Goal: Task Accomplishment & Management: Use online tool/utility

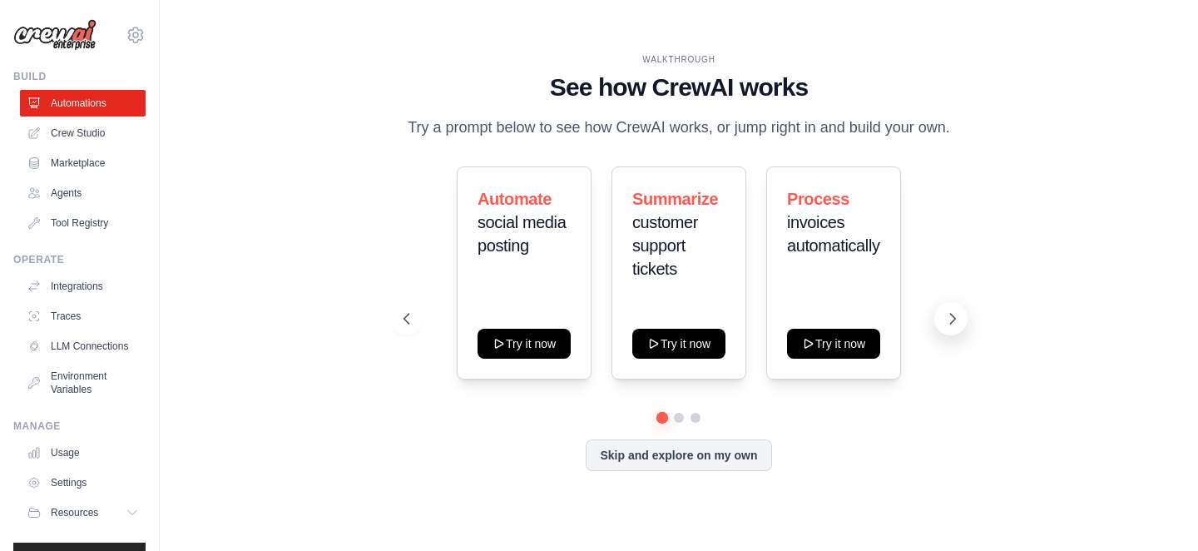
click at [949, 318] on button at bounding box center [950, 318] width 33 height 33
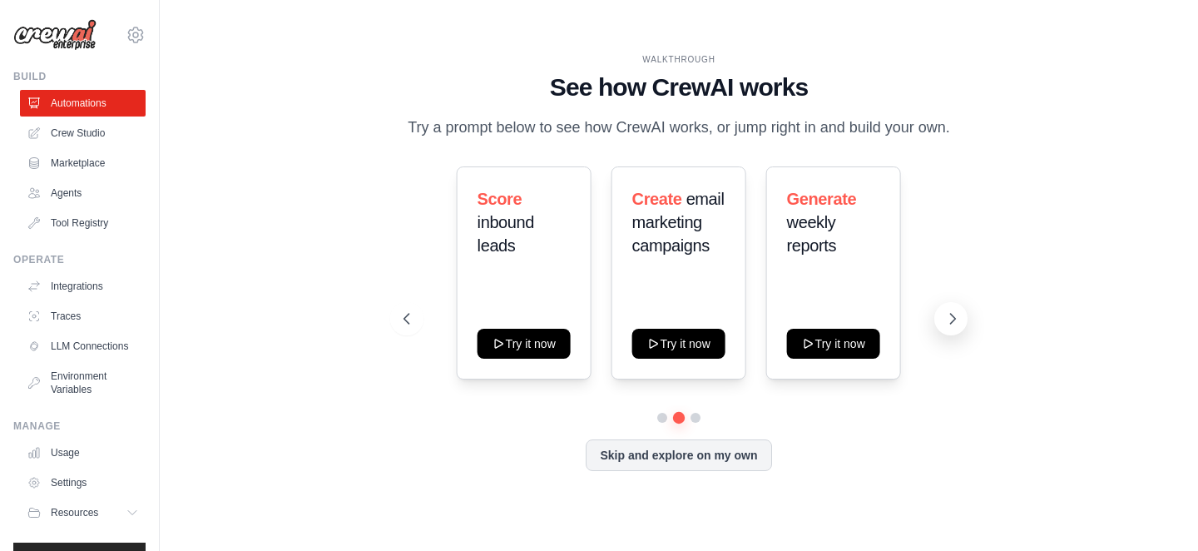
click at [953, 323] on icon at bounding box center [952, 318] width 17 height 17
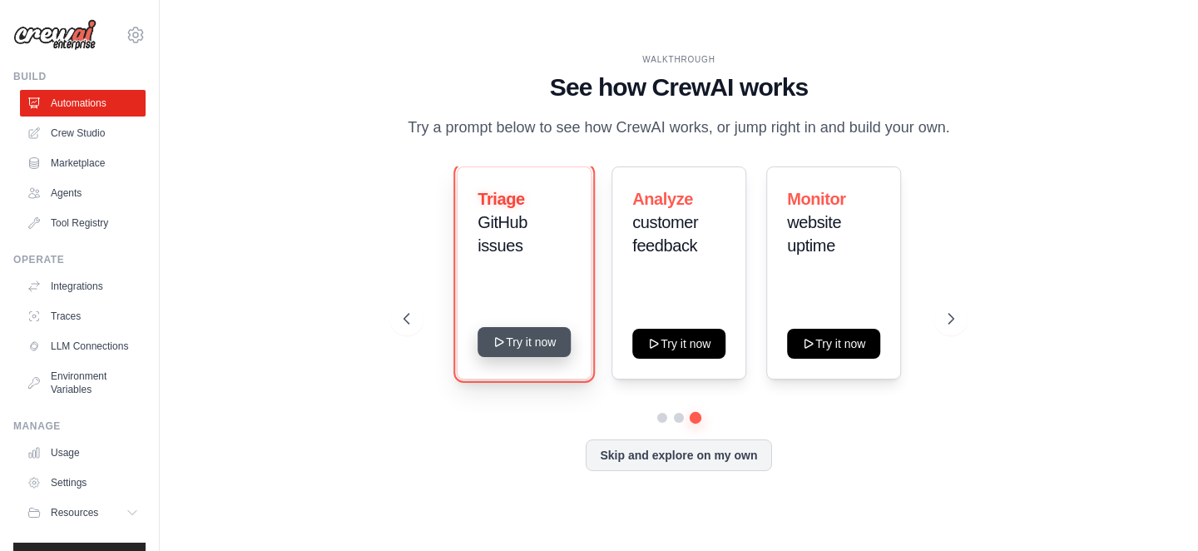
click at [513, 344] on button "Try it now" at bounding box center [524, 342] width 93 height 30
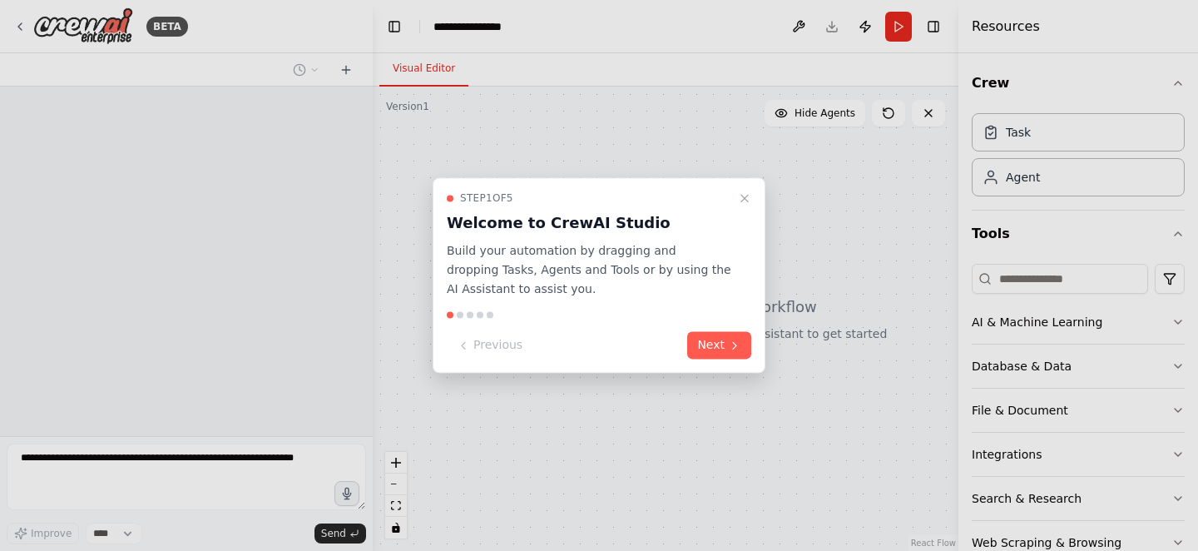
select select "****"
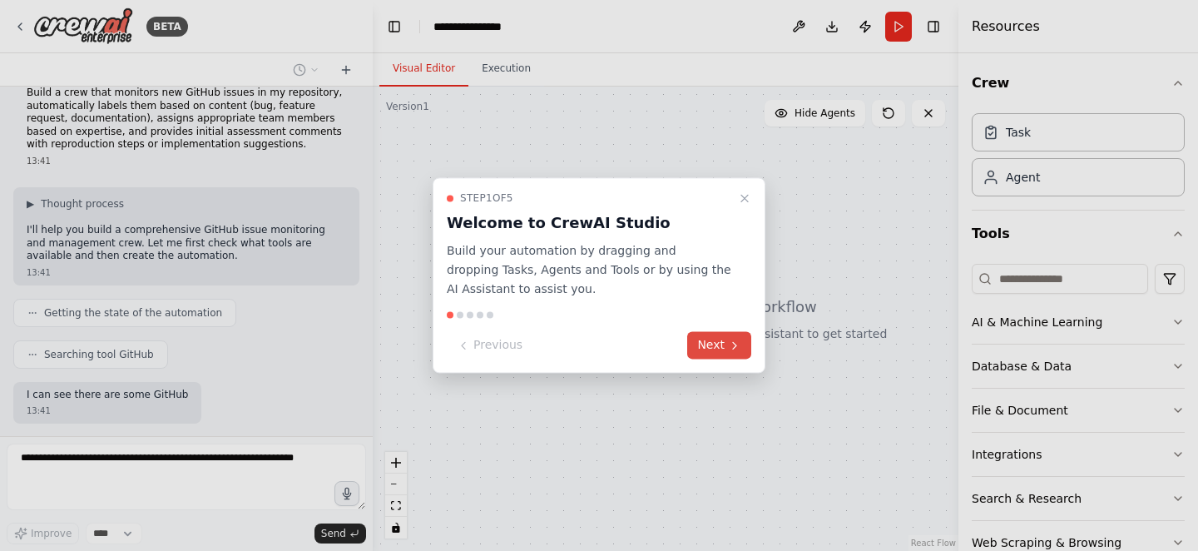
scroll to position [105, 0]
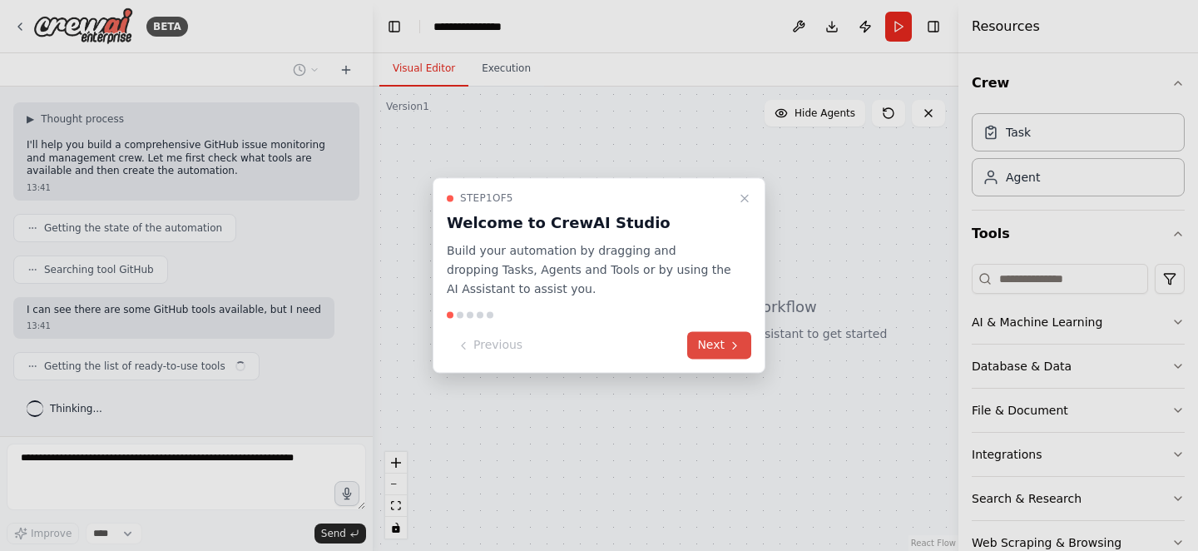
click at [711, 343] on button "Next" at bounding box center [719, 345] width 64 height 27
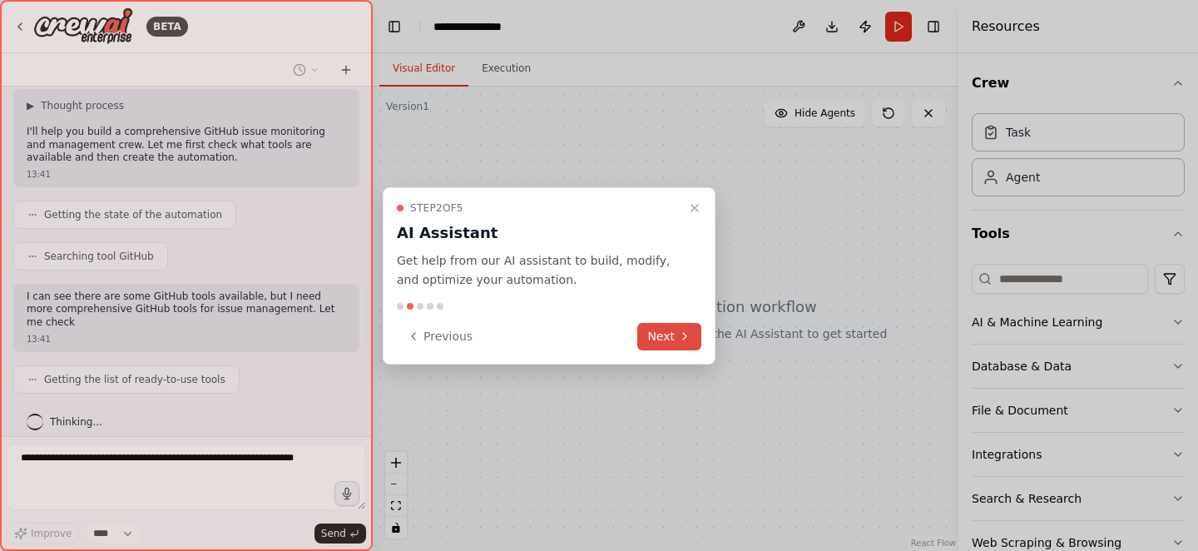
scroll to position [131, 0]
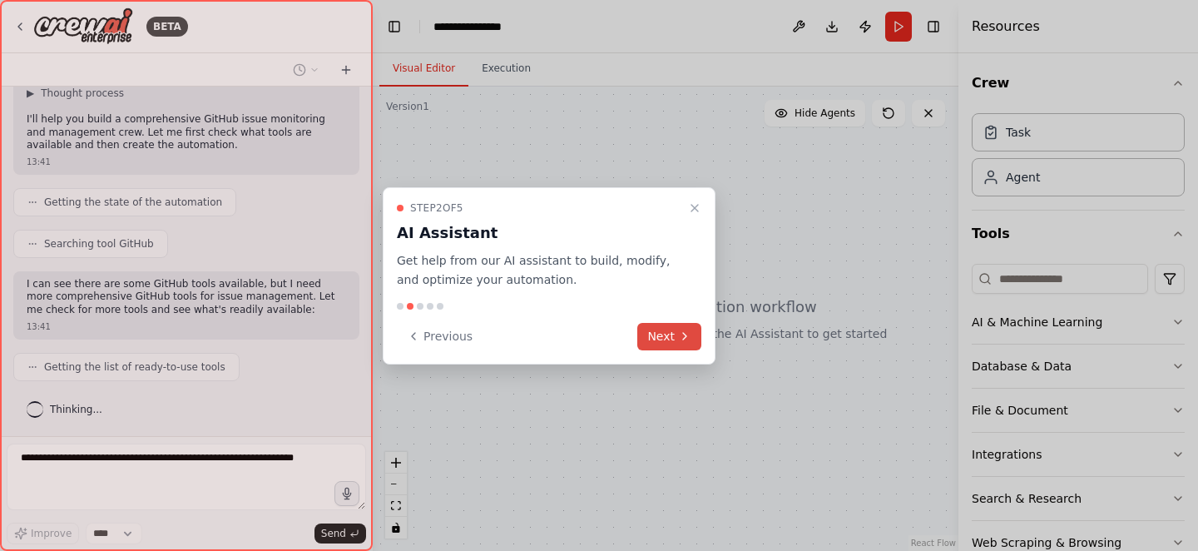
click at [686, 338] on icon at bounding box center [684, 336] width 13 height 13
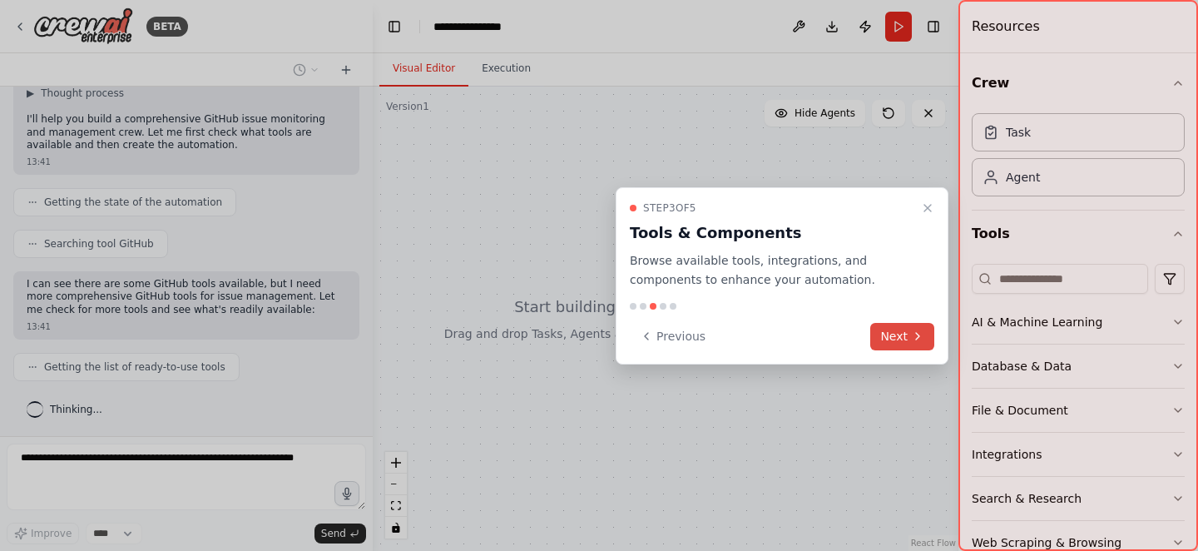
click at [912, 326] on button "Next" at bounding box center [902, 336] width 64 height 27
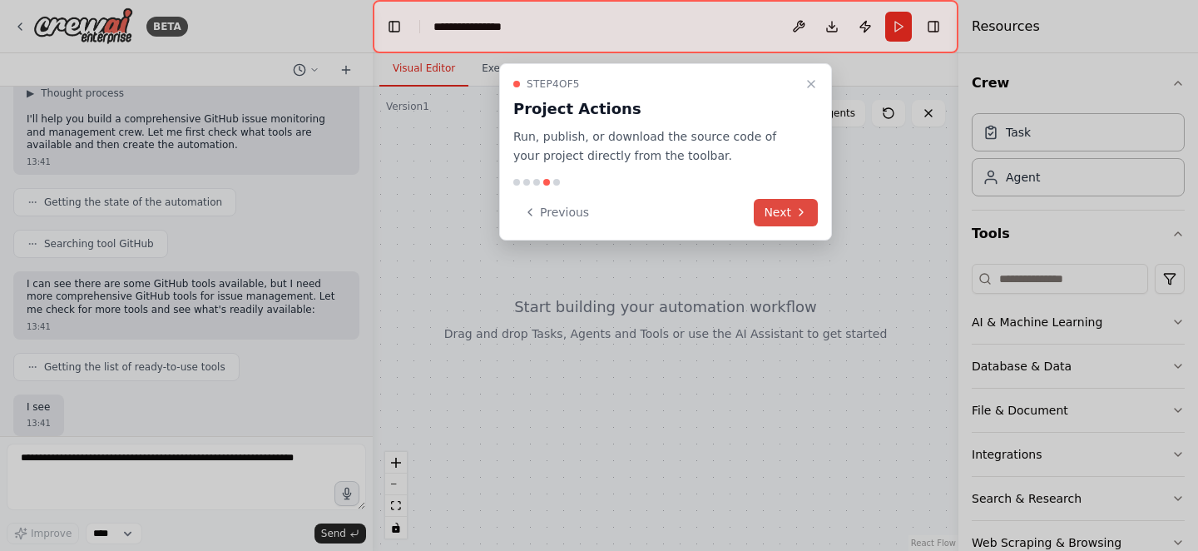
scroll to position [474, 0]
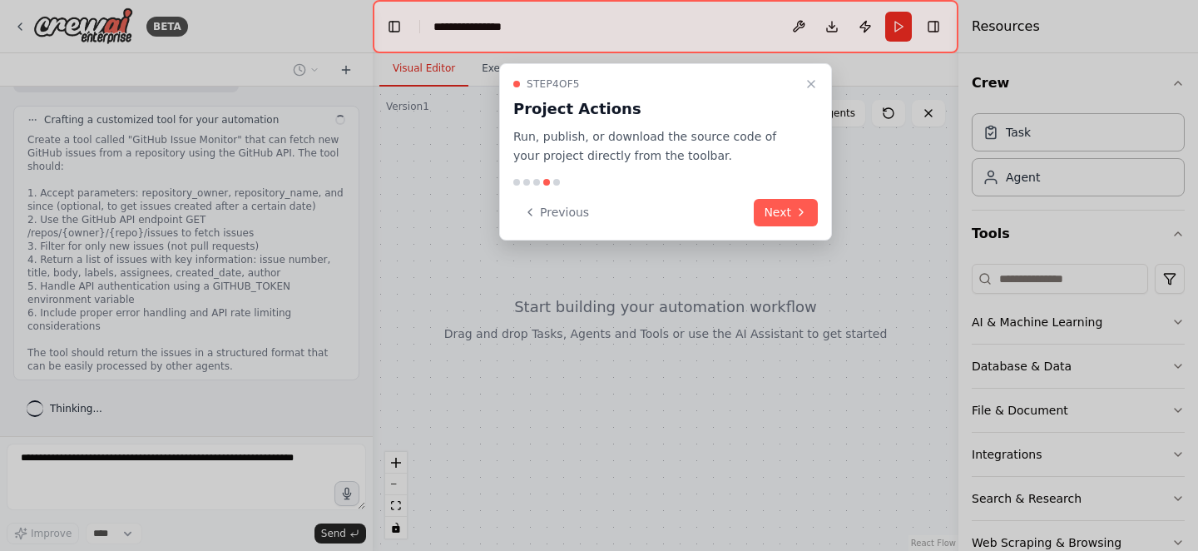
click at [773, 197] on div "Step 4 of 5 Project Actions Run, publish, or download the source code of your p…" at bounding box center [665, 151] width 333 height 177
click at [783, 209] on button "Next" at bounding box center [786, 212] width 64 height 27
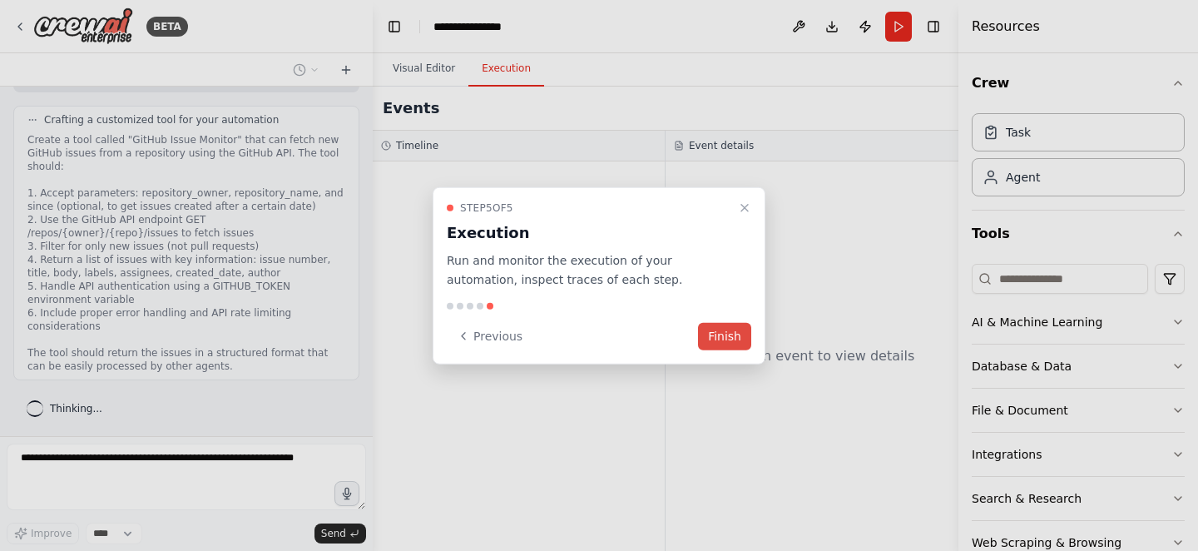
click at [720, 344] on button "Finish" at bounding box center [724, 335] width 53 height 27
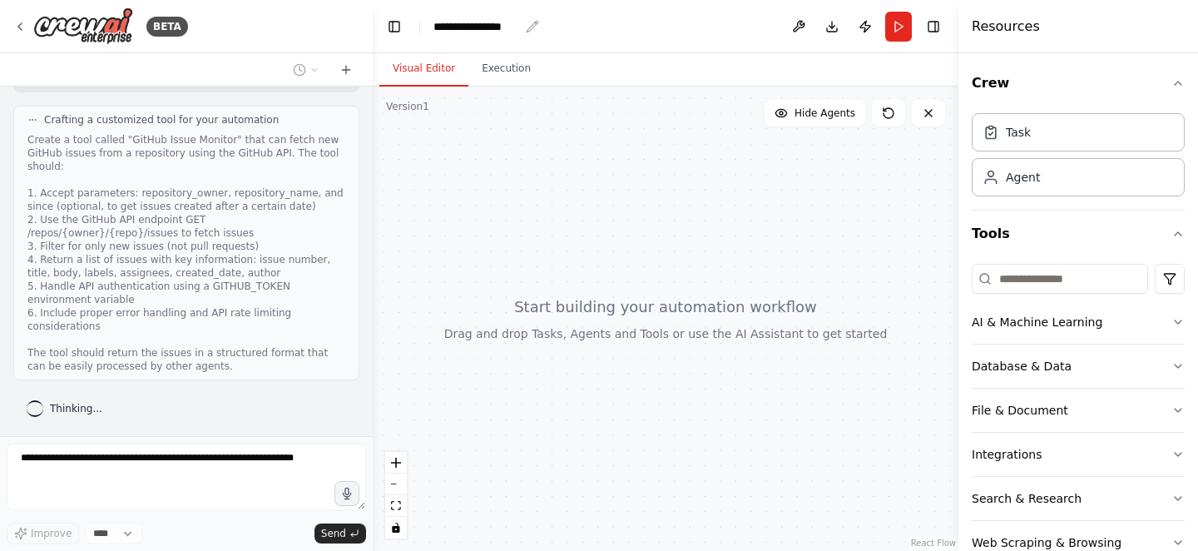
click at [475, 23] on div "**********" at bounding box center [477, 26] width 86 height 17
click at [467, 263] on div at bounding box center [666, 319] width 586 height 464
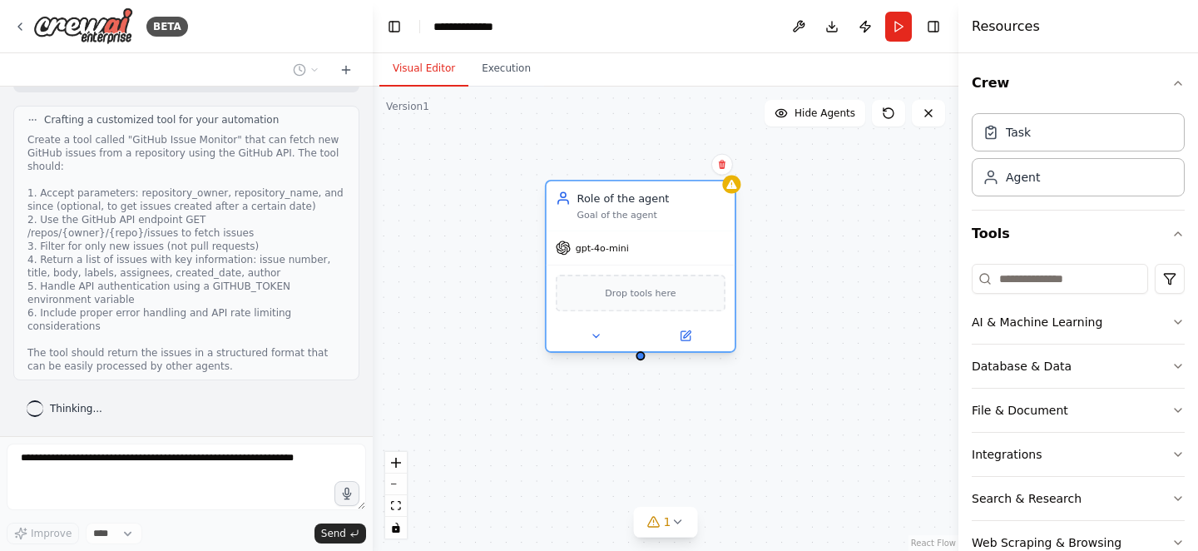
drag, startPoint x: 669, startPoint y: 186, endPoint x: 600, endPoint y: 181, distance: 69.2
click at [600, 181] on div "Role of the agent Goal of the agent" at bounding box center [641, 205] width 188 height 49
click at [624, 251] on span "gpt-4o-mini" at bounding box center [602, 247] width 53 height 12
click at [577, 252] on span "gpt-4o-mini" at bounding box center [602, 247] width 53 height 12
click at [657, 283] on div "Drop tools here" at bounding box center [641, 293] width 170 height 37
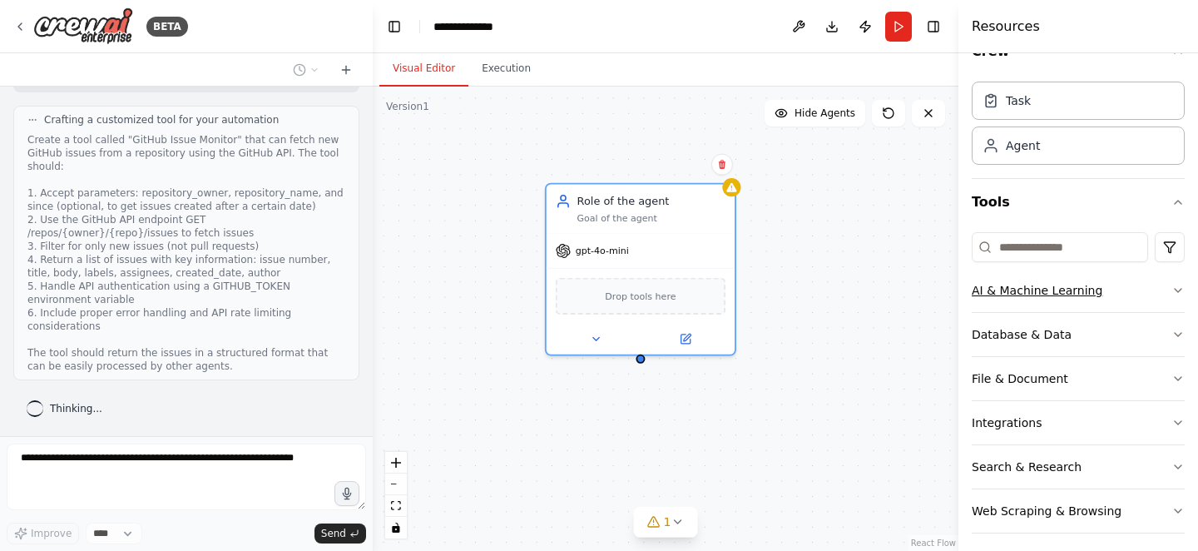
scroll to position [37, 0]
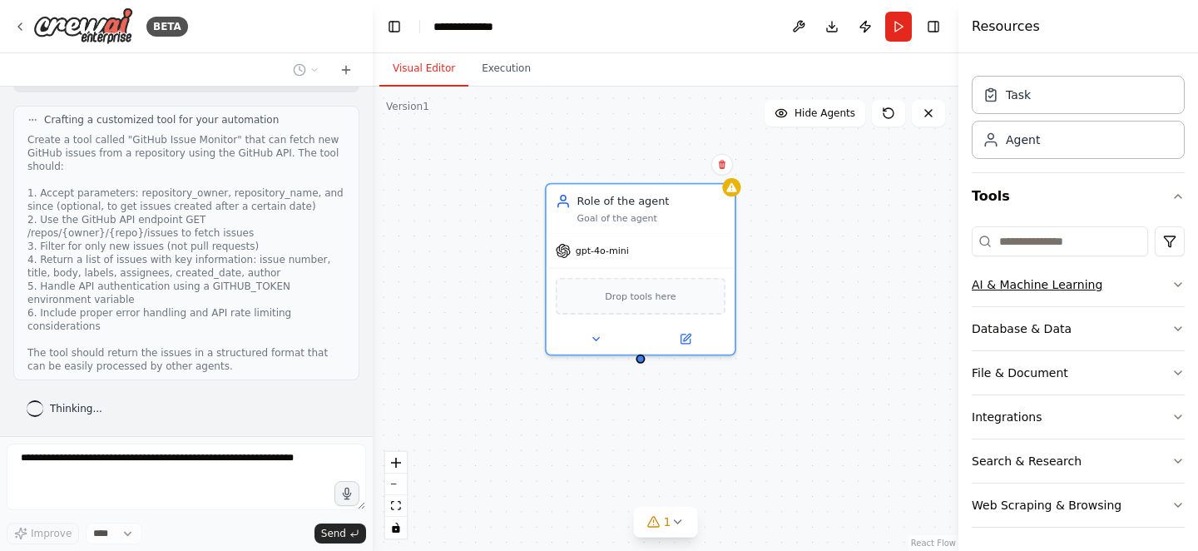
click at [1167, 288] on button "AI & Machine Learning" at bounding box center [1078, 284] width 213 height 43
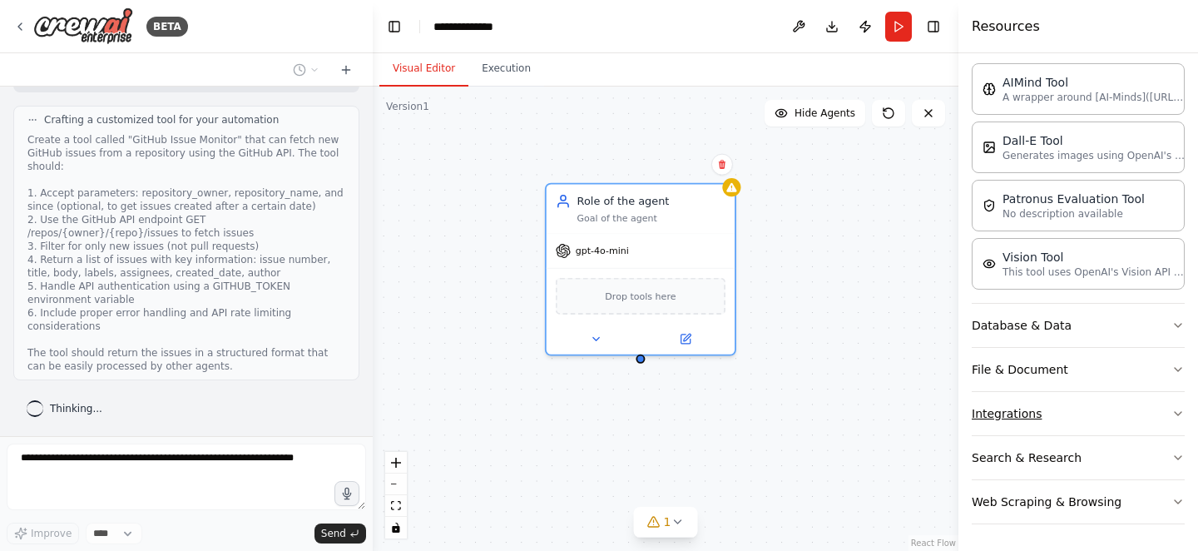
scroll to position [608, 0]
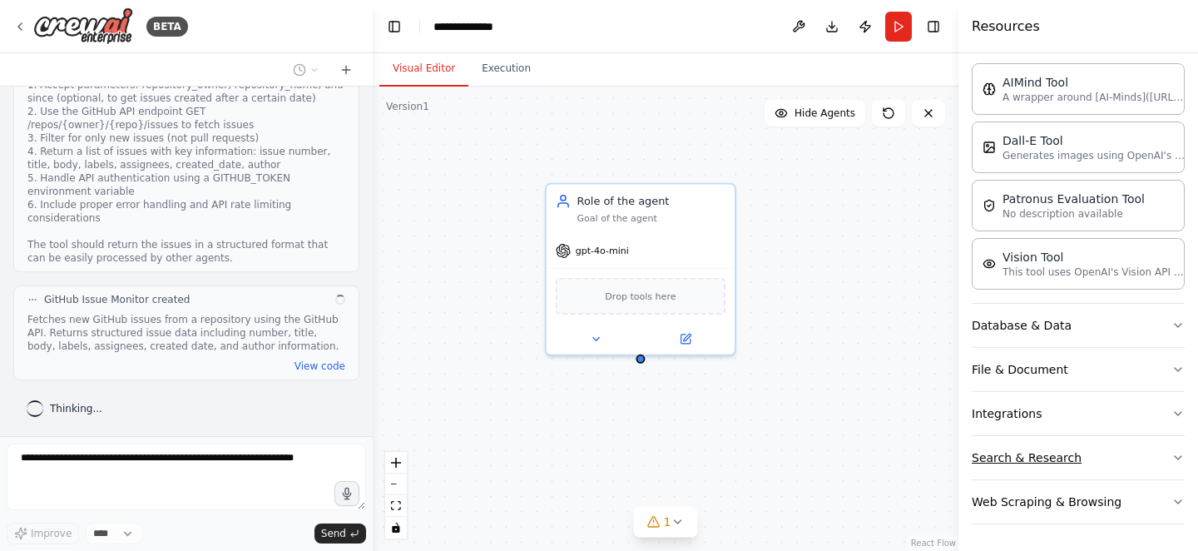
click at [1103, 446] on button "Search & Research" at bounding box center [1078, 457] width 213 height 43
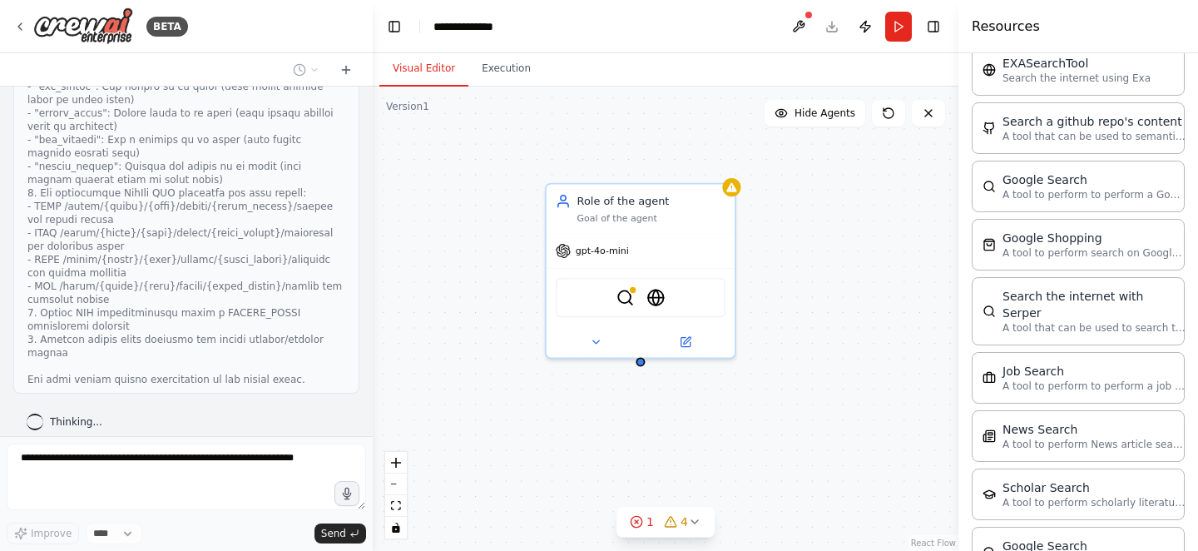
scroll to position [826, 0]
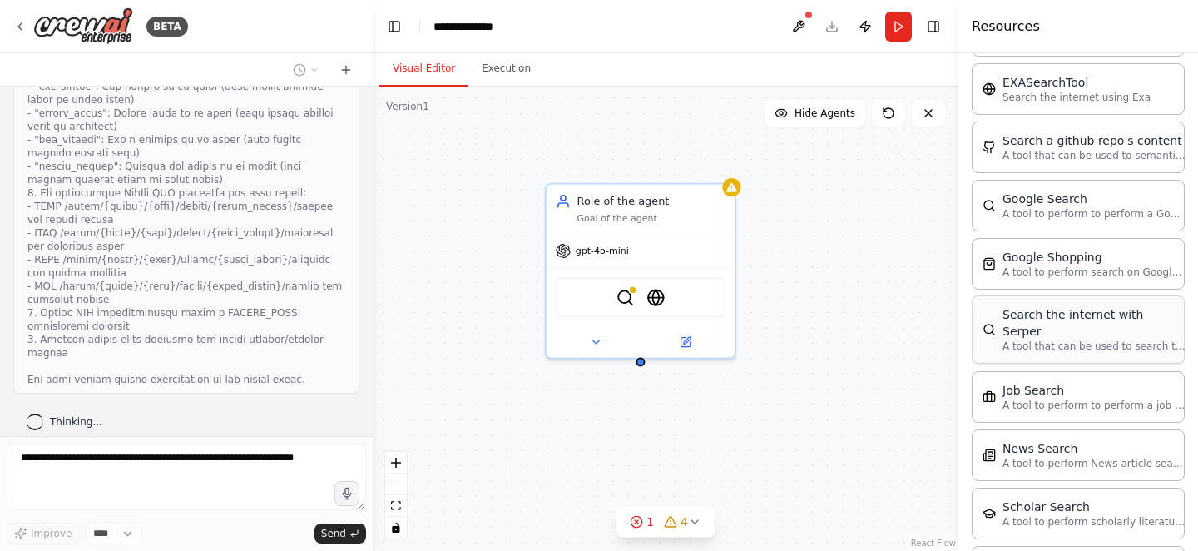
click at [1126, 339] on p "A tool that can be used to search the internet with a search_query. Supports di…" at bounding box center [1094, 345] width 183 height 13
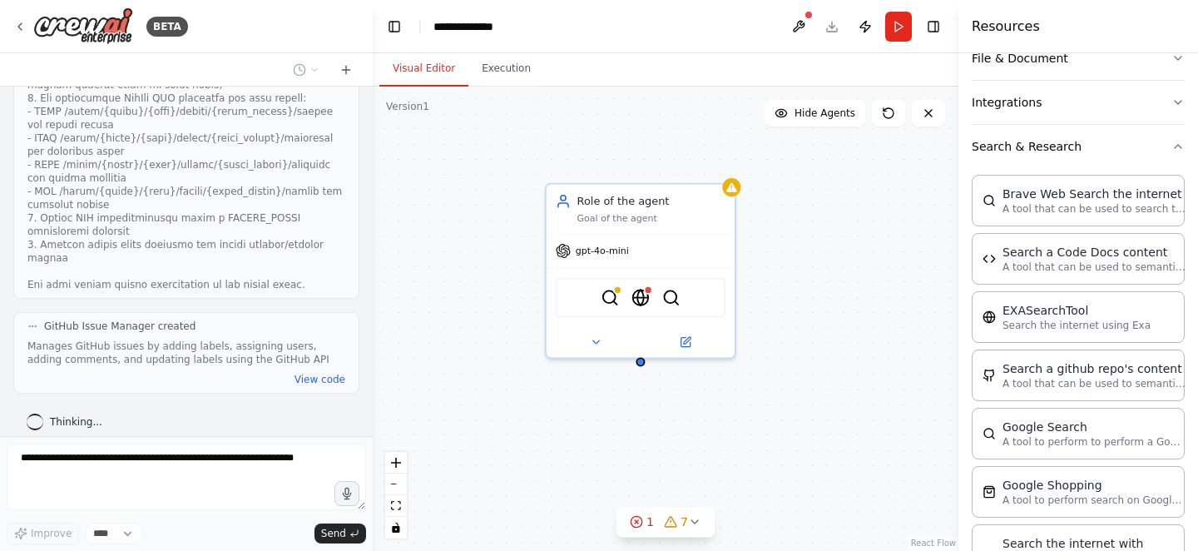
scroll to position [595, 0]
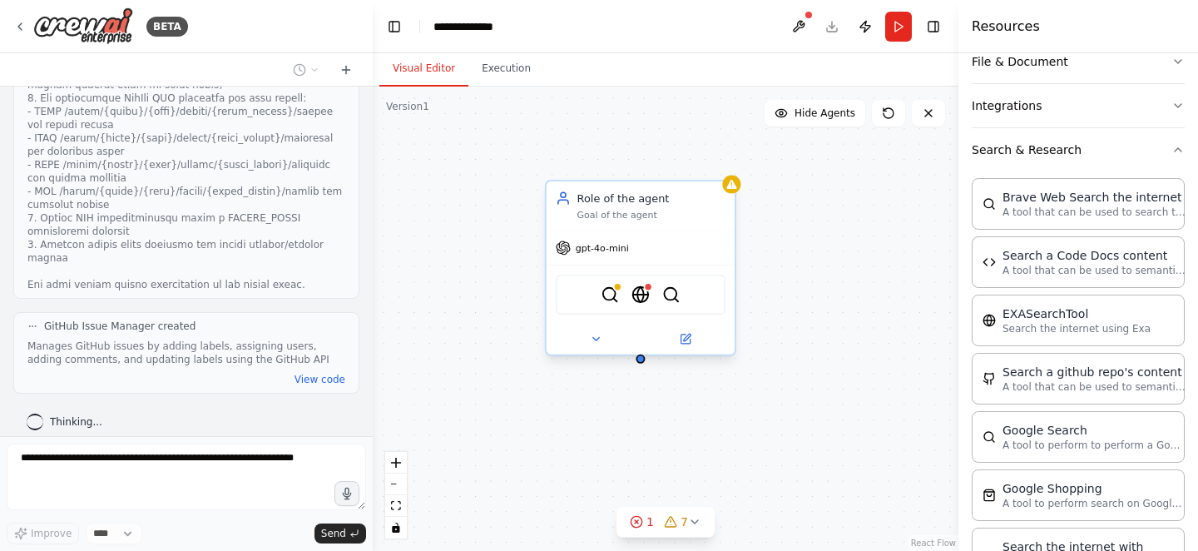
click at [600, 196] on div "Role of the agent" at bounding box center [651, 198] width 149 height 15
click at [614, 202] on div "Role of the agent" at bounding box center [651, 198] width 149 height 15
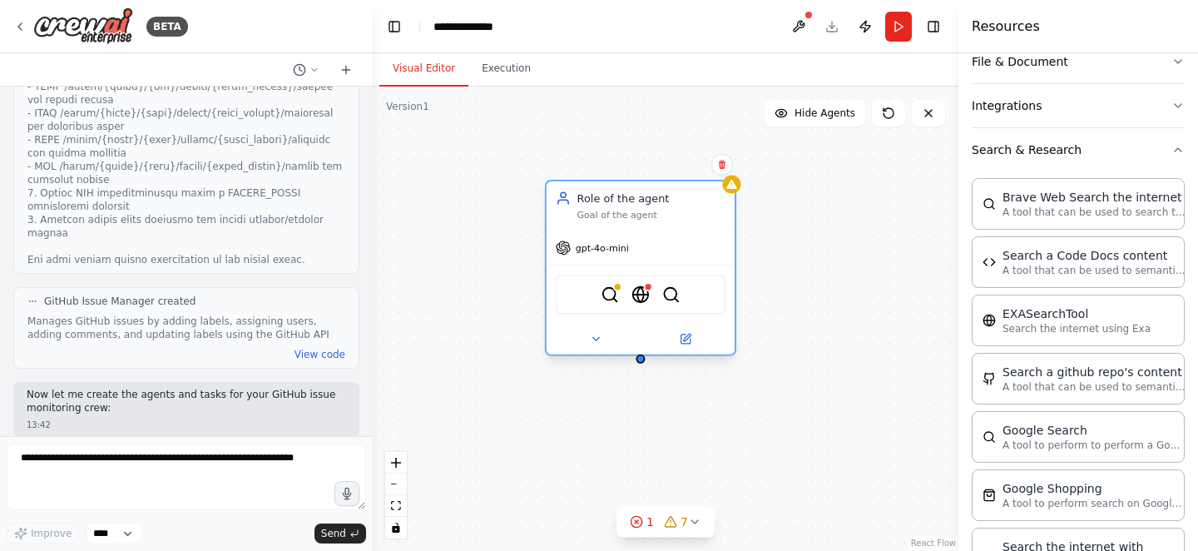
scroll to position [1234, 0]
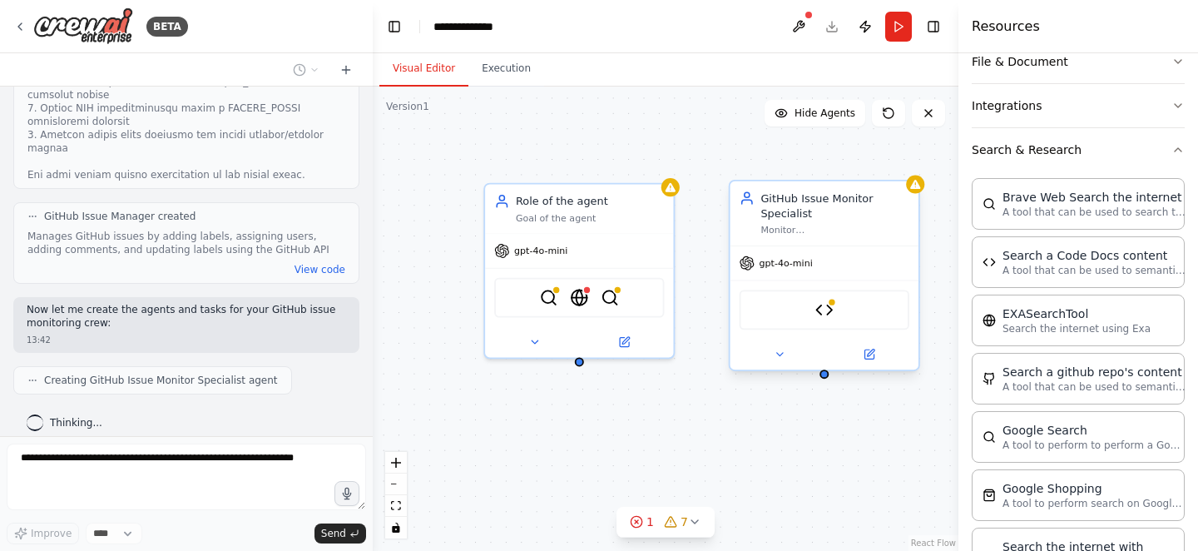
click at [865, 226] on div "Monitor {repository_owner}/{repository_name} repository for new GitHub issues a…" at bounding box center [835, 230] width 149 height 12
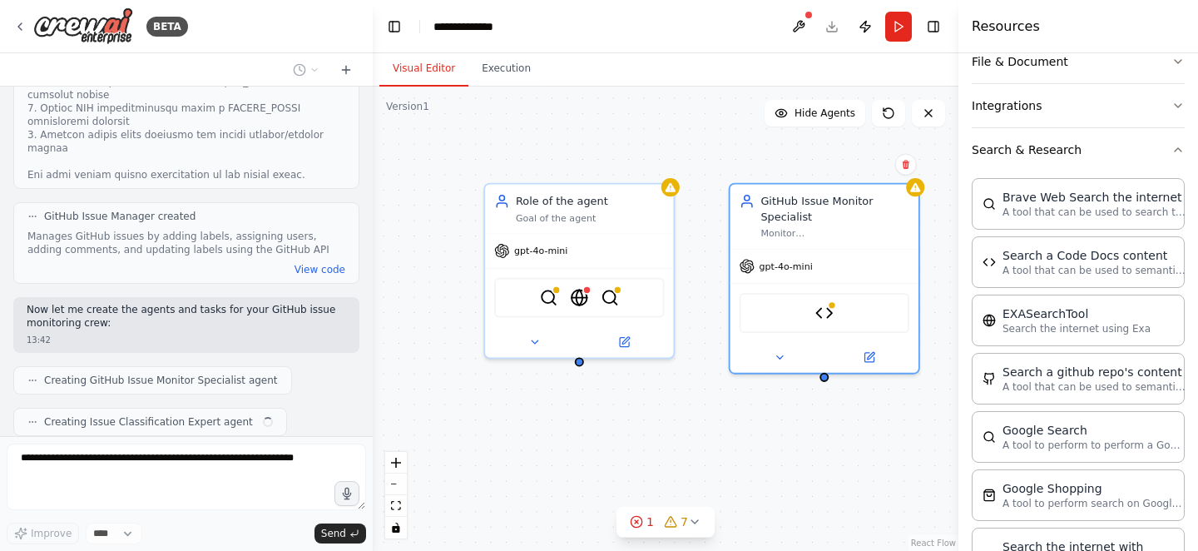
scroll to position [1276, 0]
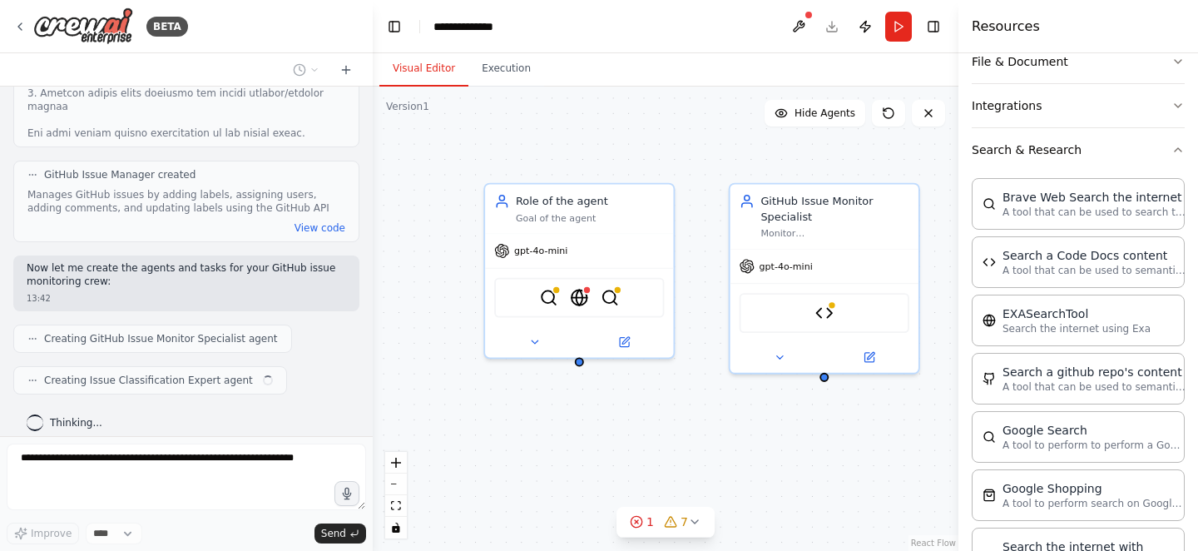
click at [907, 169] on div "Role of the agent Goal of the agent gpt-4o-mini SerpApiGoogleSearchTool Website…" at bounding box center [666, 319] width 586 height 464
click at [898, 201] on div "GitHub Issue Monitor Specialist" at bounding box center [835, 206] width 149 height 31
click at [907, 165] on icon at bounding box center [906, 165] width 10 height 10
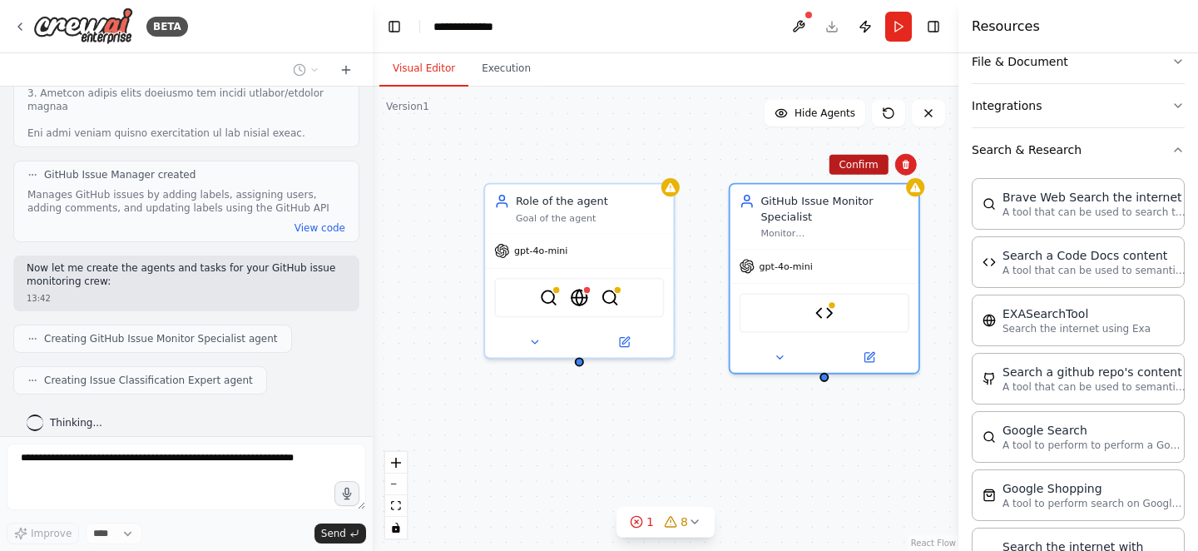
click at [843, 165] on button "Confirm" at bounding box center [858, 165] width 59 height 20
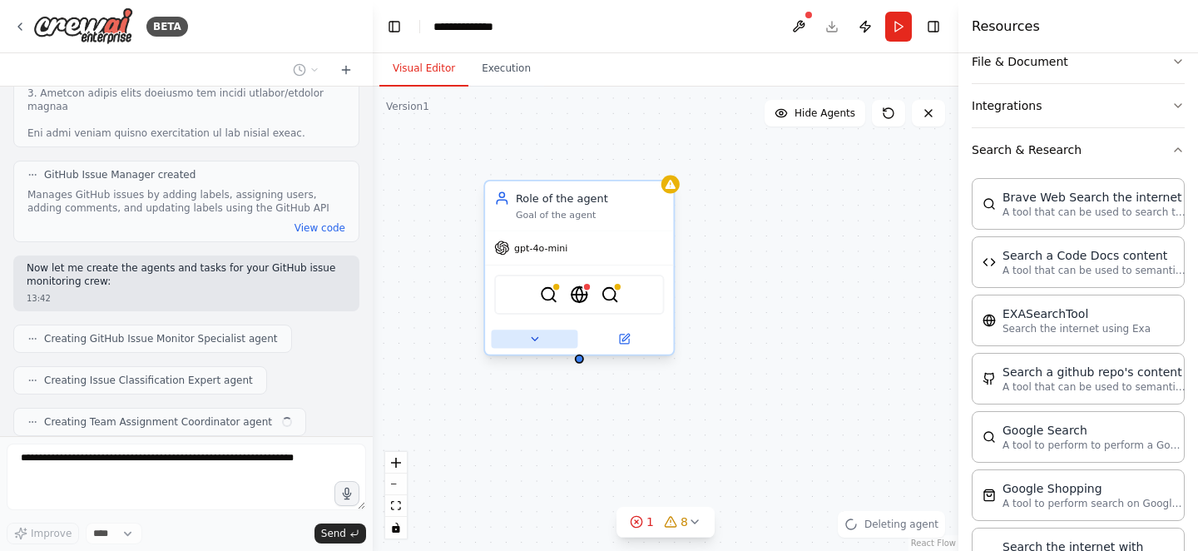
scroll to position [1317, 0]
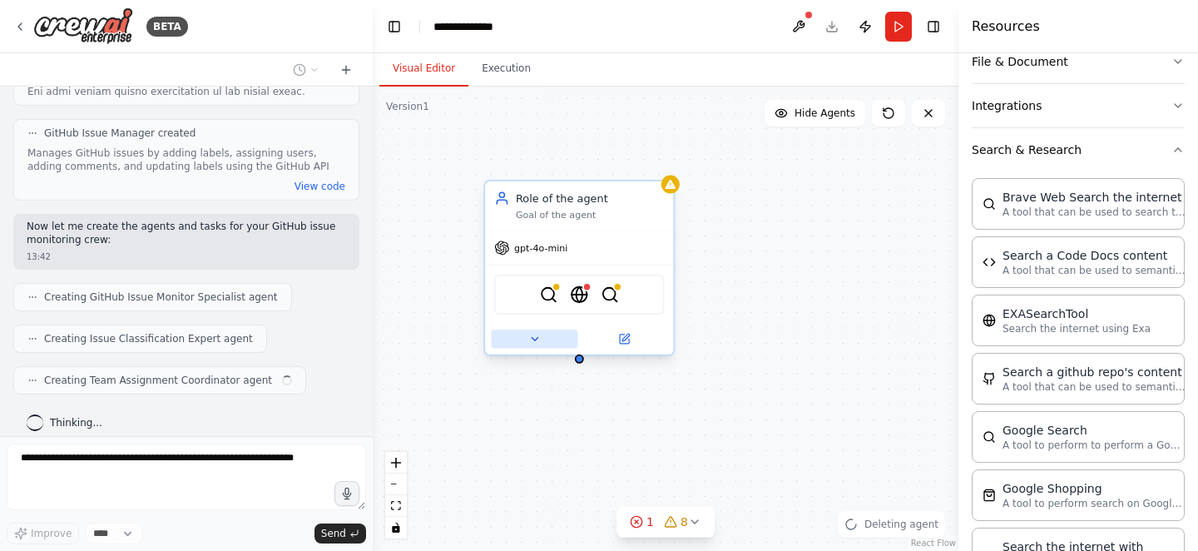
click at [529, 336] on icon at bounding box center [534, 339] width 12 height 12
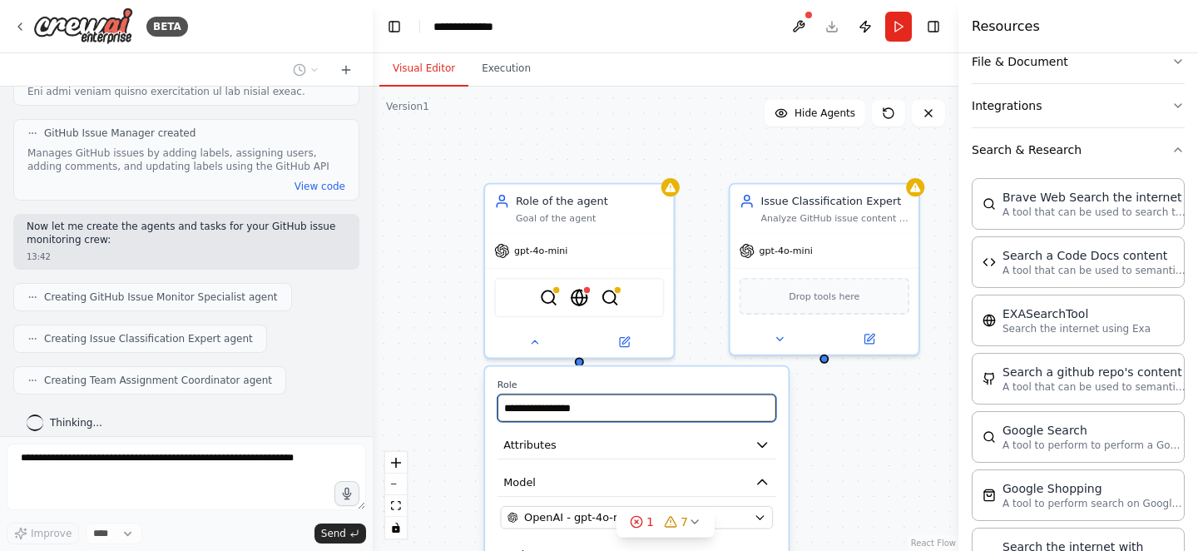
click at [612, 411] on input "**********" at bounding box center [637, 407] width 279 height 27
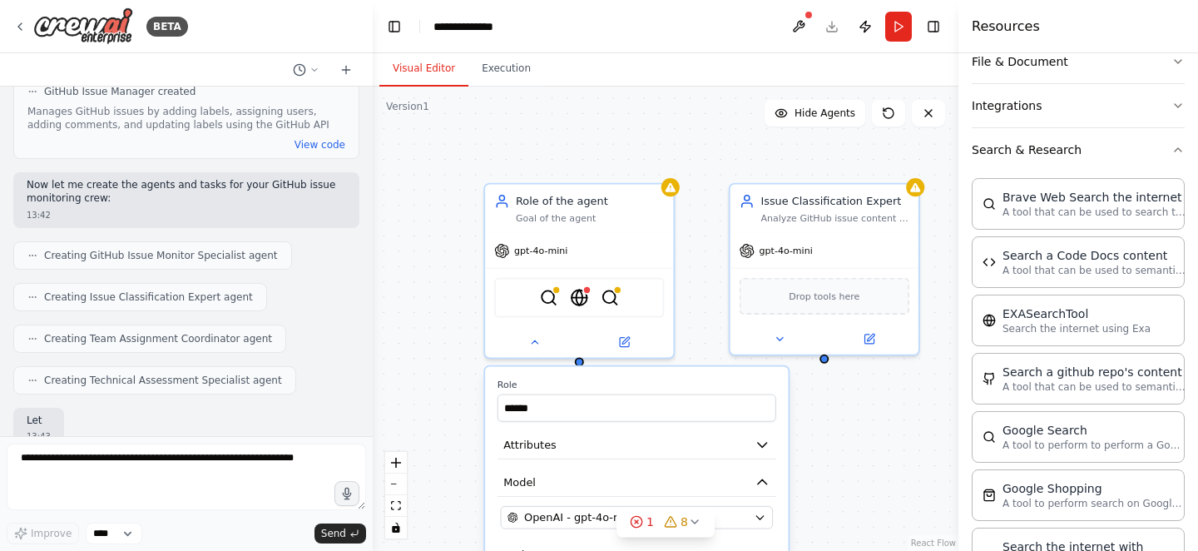
scroll to position [1456, 0]
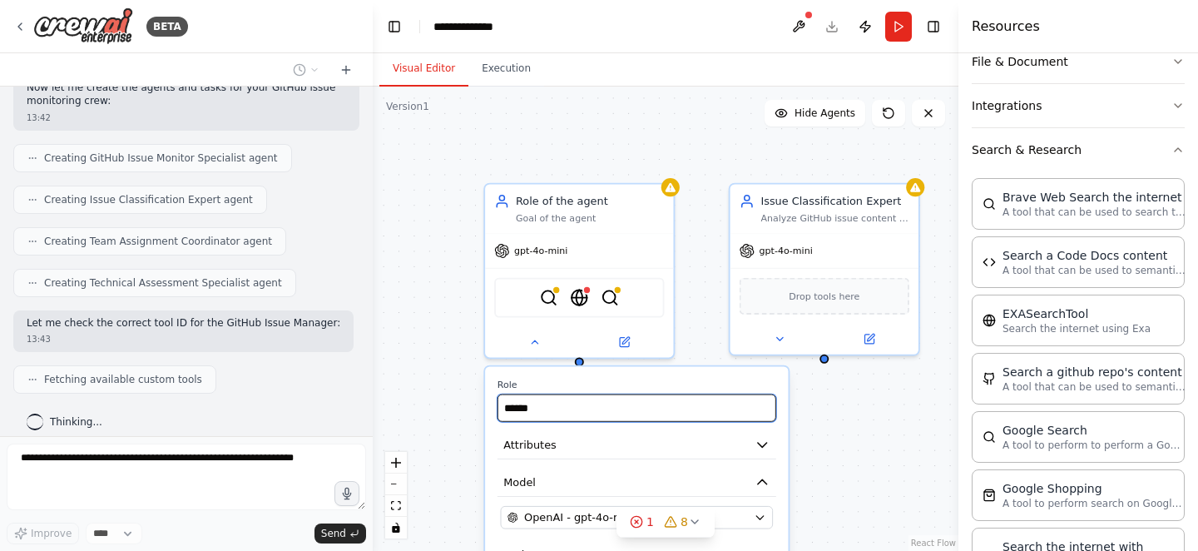
click at [590, 404] on input "******" at bounding box center [637, 407] width 279 height 27
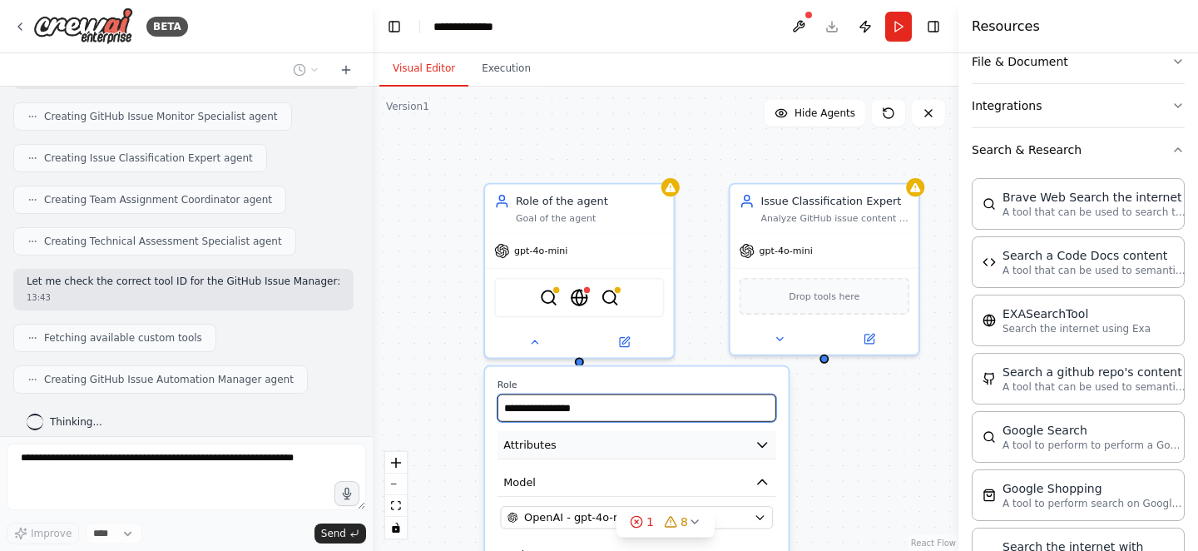
type input "**********"
click at [637, 449] on button "Attributes" at bounding box center [637, 445] width 279 height 28
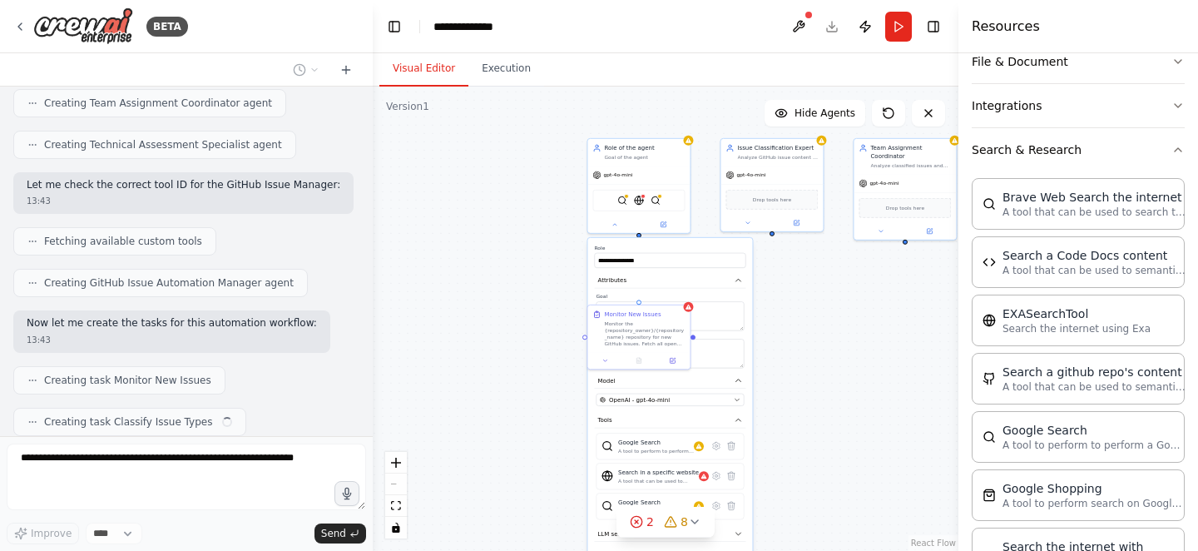
scroll to position [1636, 0]
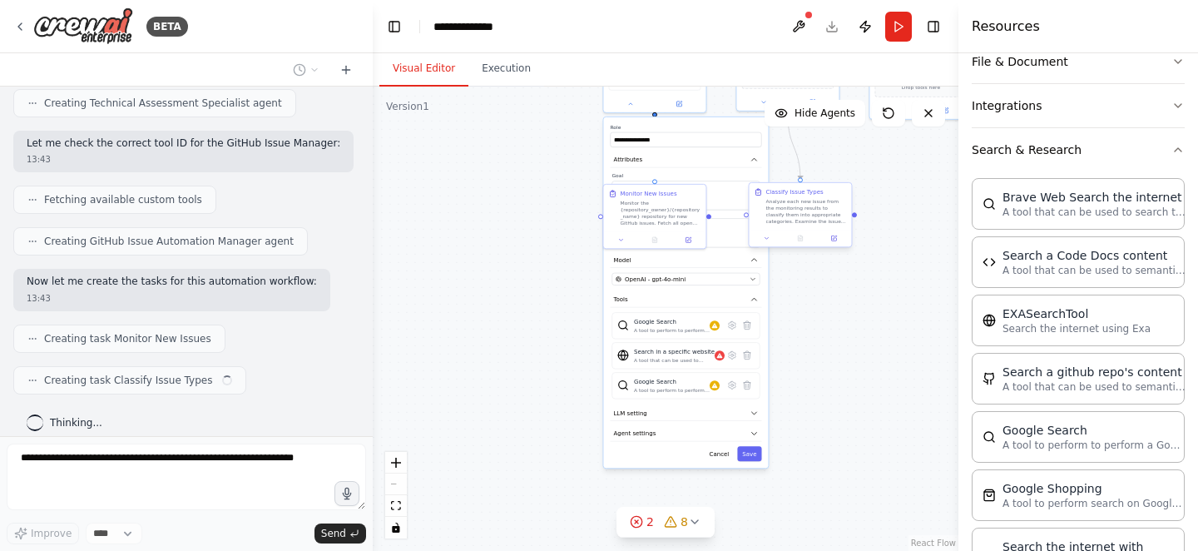
drag, startPoint x: 805, startPoint y: 467, endPoint x: 825, endPoint y: 193, distance: 274.5
click at [825, 193] on div ".deletable-edge-delete-btn { width: 20px; height: 20px; border: 0px solid #ffff…" at bounding box center [666, 319] width 586 height 464
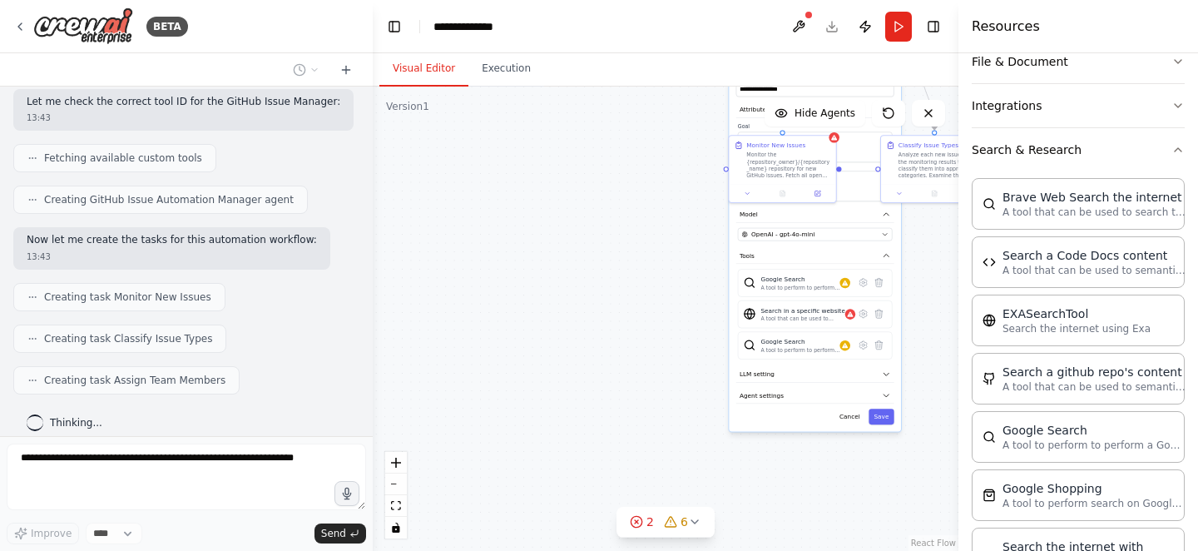
scroll to position [1719, 0]
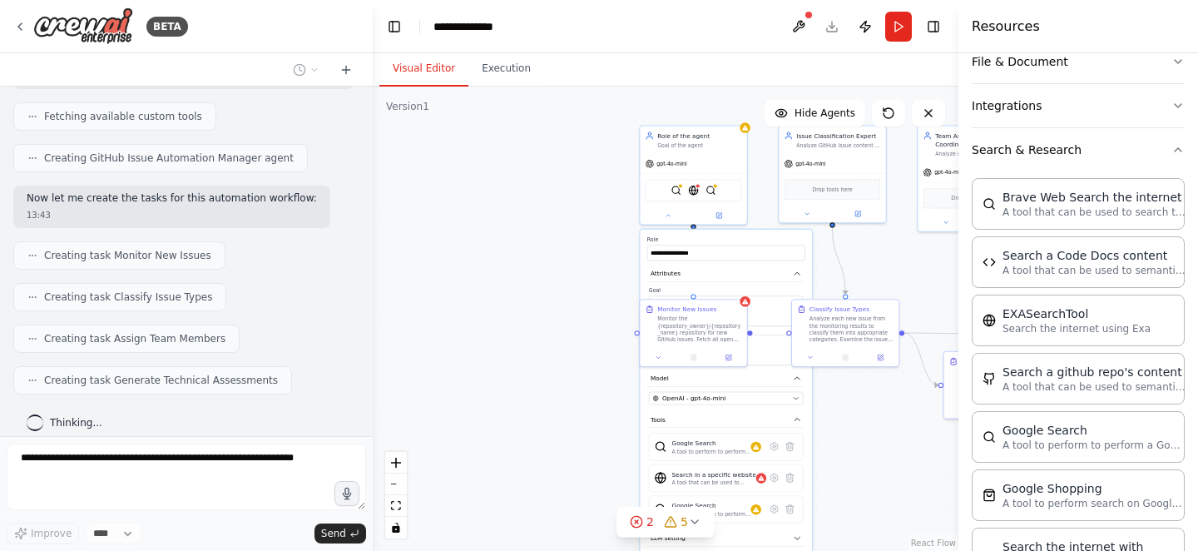
drag, startPoint x: 928, startPoint y: 253, endPoint x: 839, endPoint y: 417, distance: 186.5
click at [839, 417] on div ".deletable-edge-delete-btn { width: 20px; height: 20px; border: 0px solid #ffff…" at bounding box center [666, 319] width 586 height 464
click at [731, 315] on div "Monitor the {repository_owner}/{repository_name} repository for new GitHub issu…" at bounding box center [699, 327] width 84 height 27
click at [736, 288] on button at bounding box center [734, 282] width 22 height 22
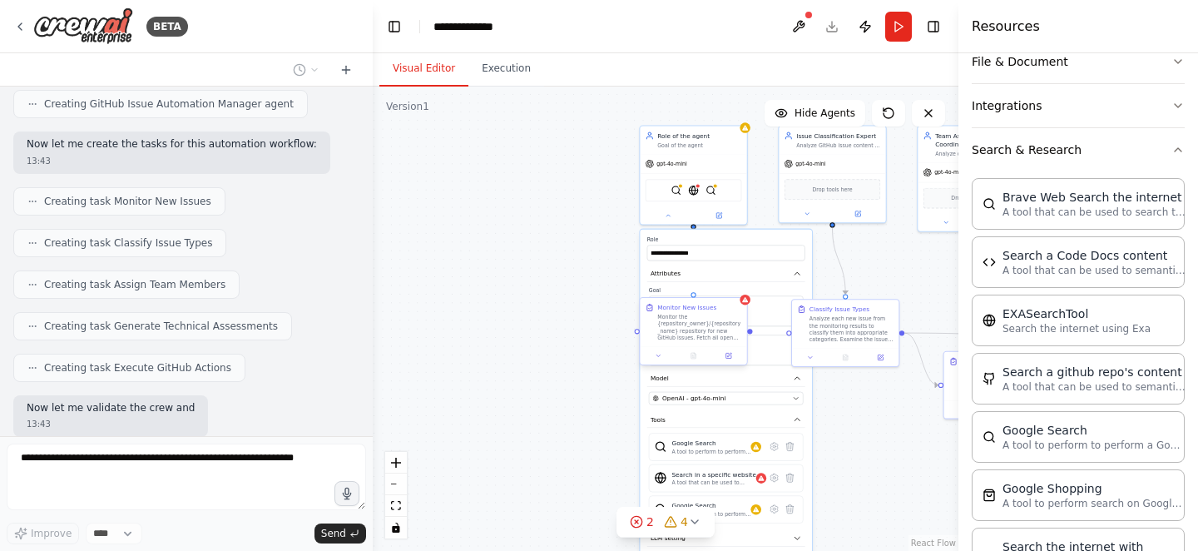
scroll to position [1858, 0]
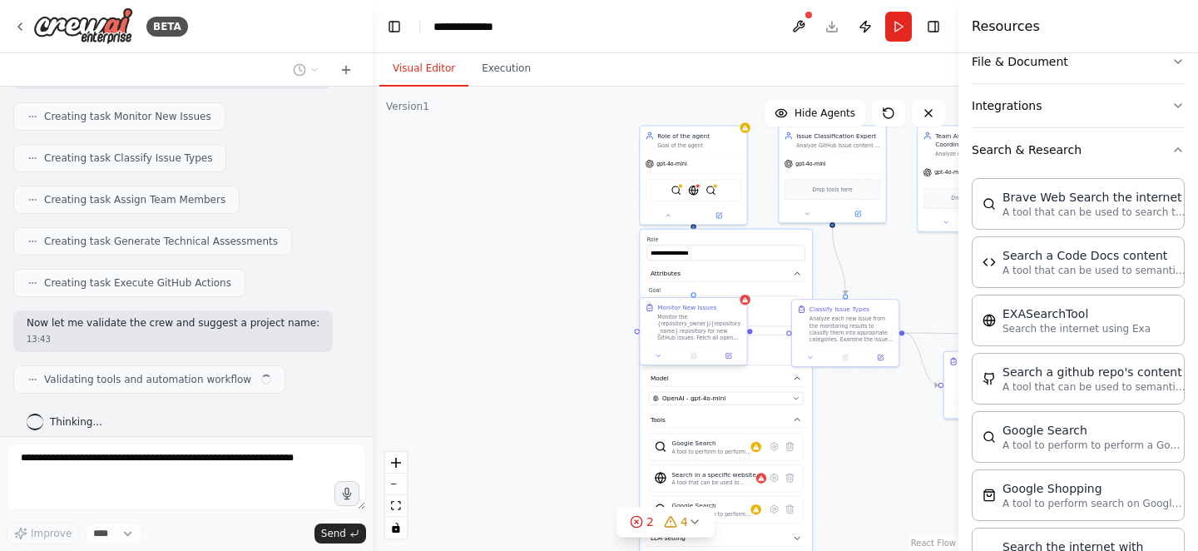
click at [734, 305] on div "Monitor New Issues" at bounding box center [699, 307] width 84 height 8
click at [735, 291] on button at bounding box center [734, 282] width 22 height 22
click at [699, 287] on button "Confirm" at bounding box center [686, 282] width 59 height 20
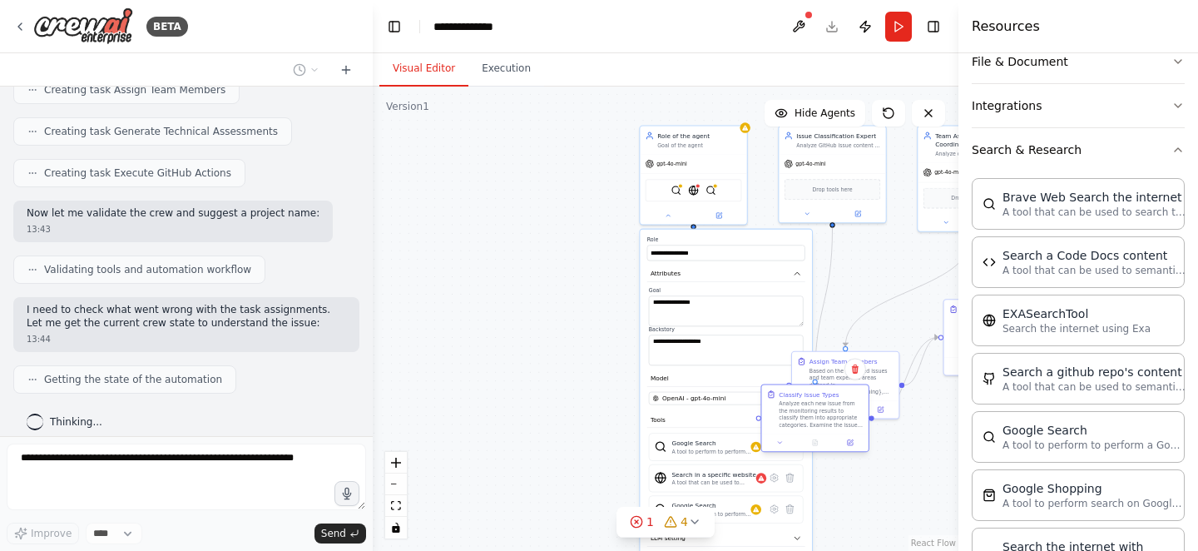
scroll to position [2079, 0]
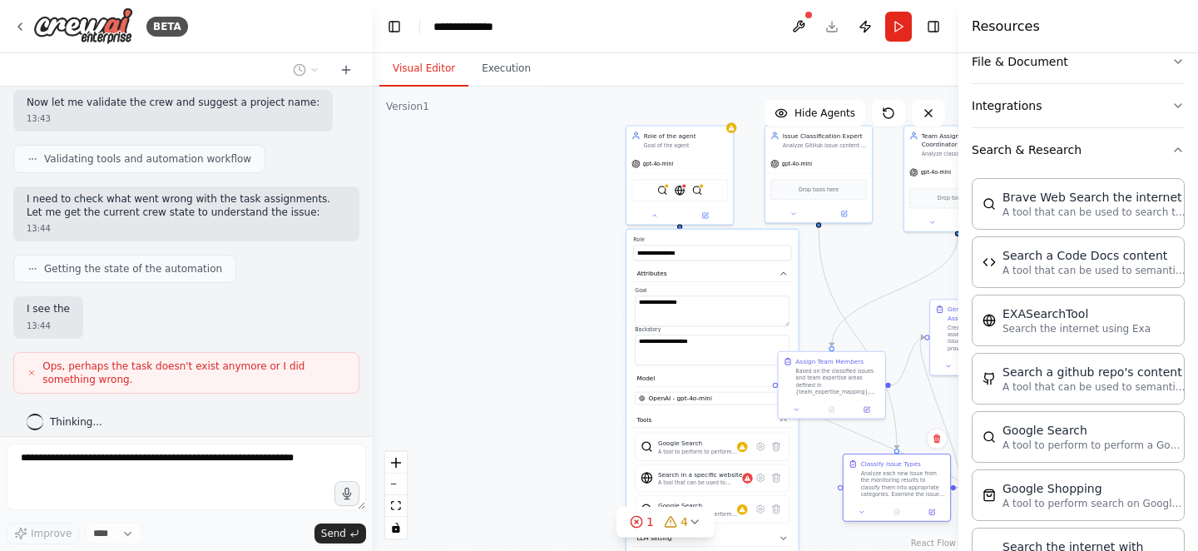
drag, startPoint x: 728, startPoint y: 314, endPoint x: 930, endPoint y: 467, distance: 253.6
click at [930, 467] on div ".deletable-edge-delete-btn { width: 20px; height: 20px; border: 0px solid #ffff…" at bounding box center [666, 319] width 586 height 464
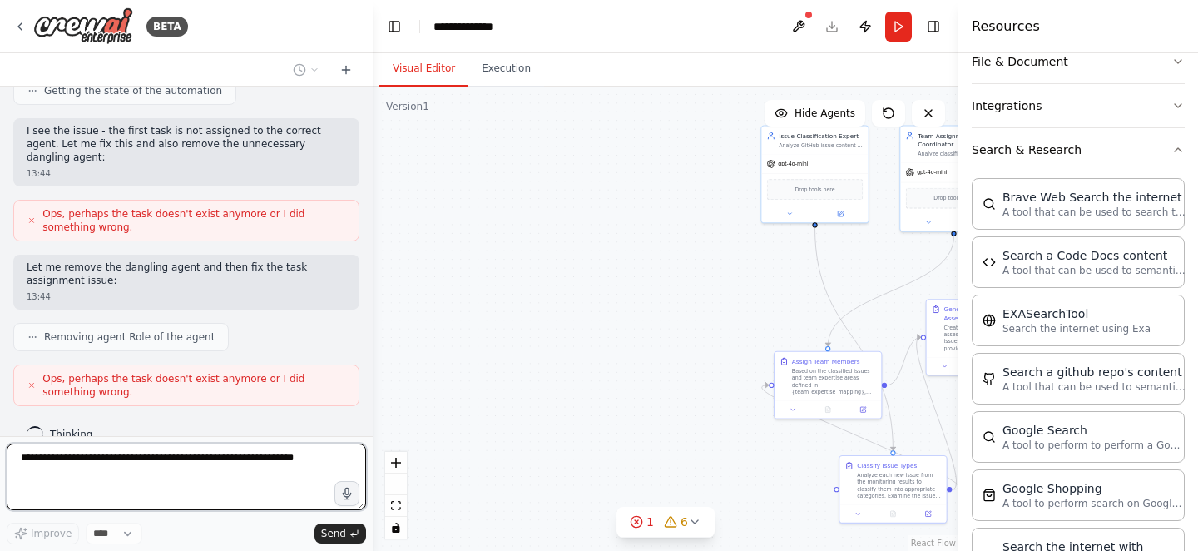
scroll to position [2268, 0]
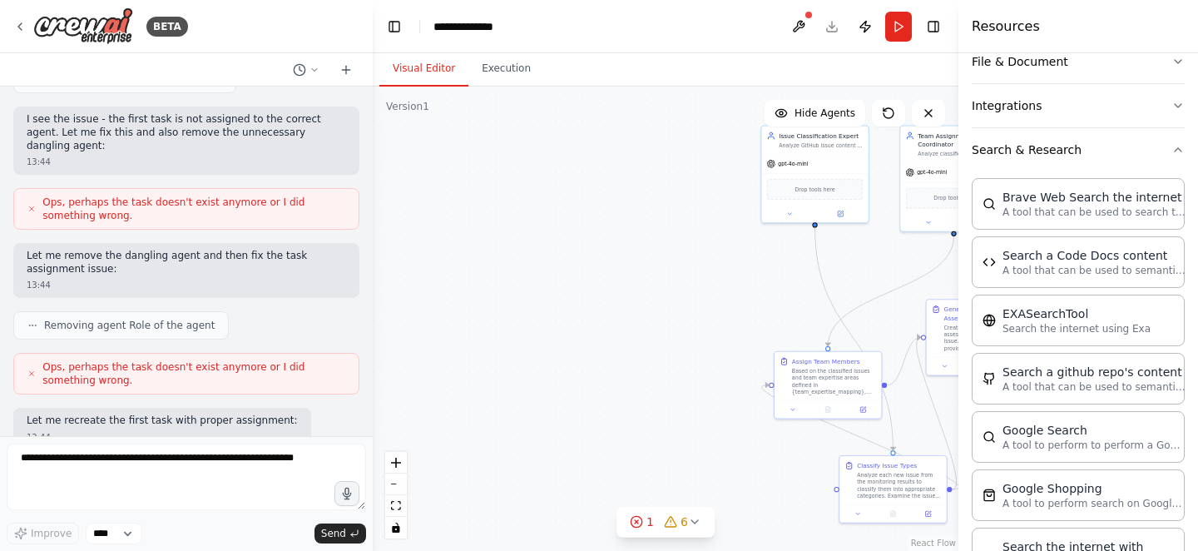
click at [31, 369] on icon at bounding box center [31, 374] width 8 height 10
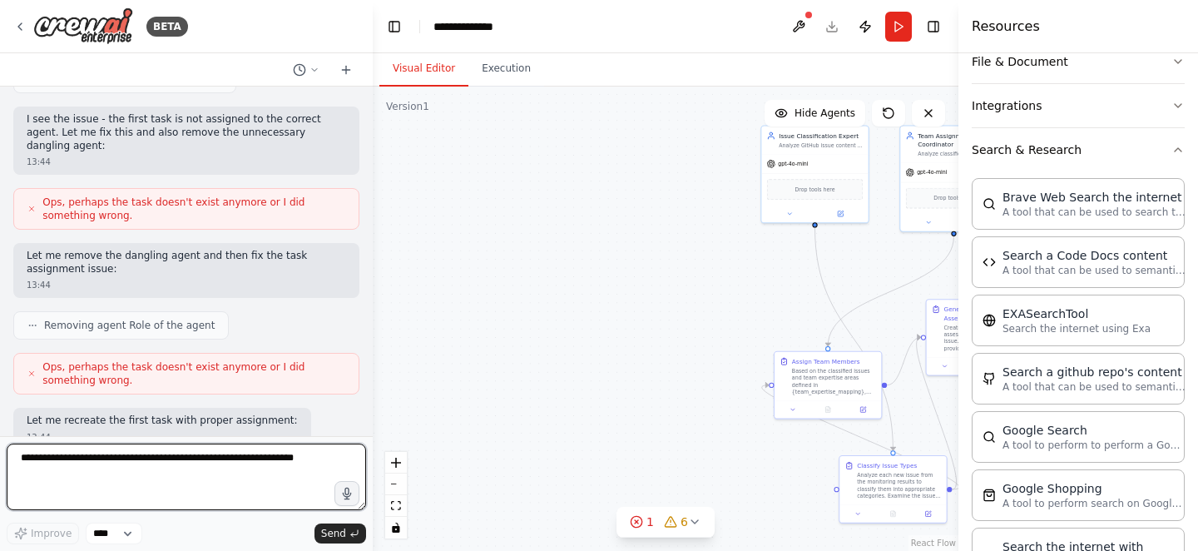
click at [134, 463] on textarea at bounding box center [186, 476] width 359 height 67
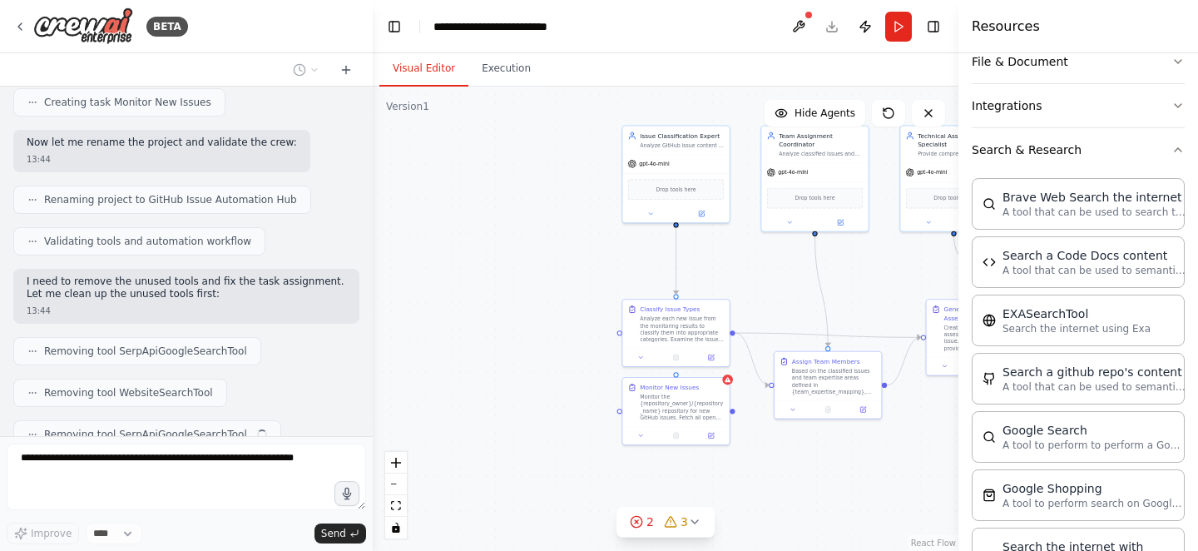
scroll to position [2685, 0]
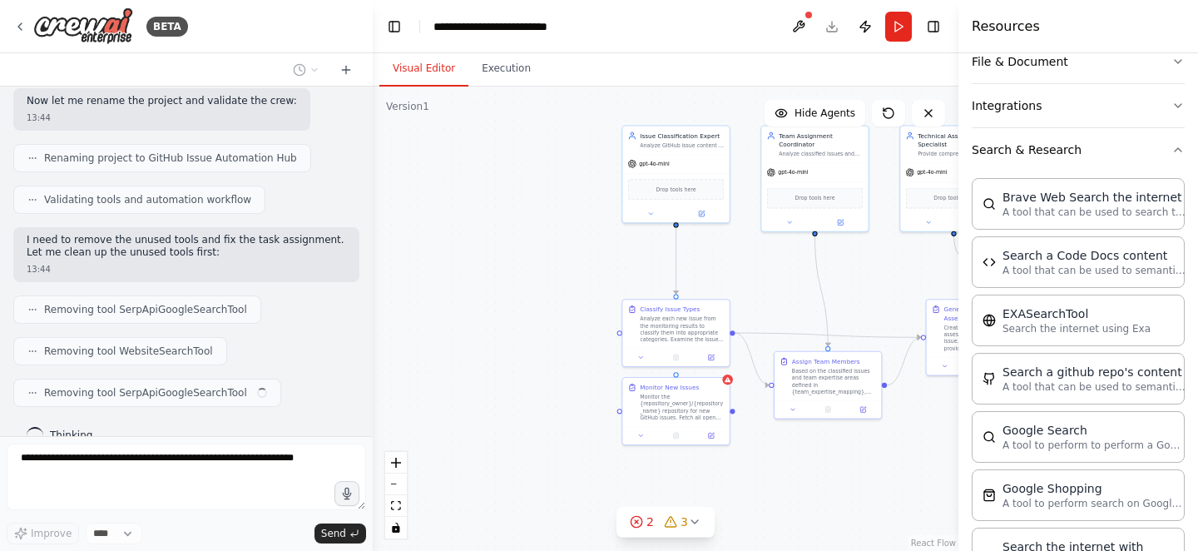
click at [54, 429] on span "Thinking..." at bounding box center [76, 435] width 52 height 13
click at [126, 379] on div "Removing tool SerpApiGoogleSearchTool" at bounding box center [137, 393] width 248 height 28
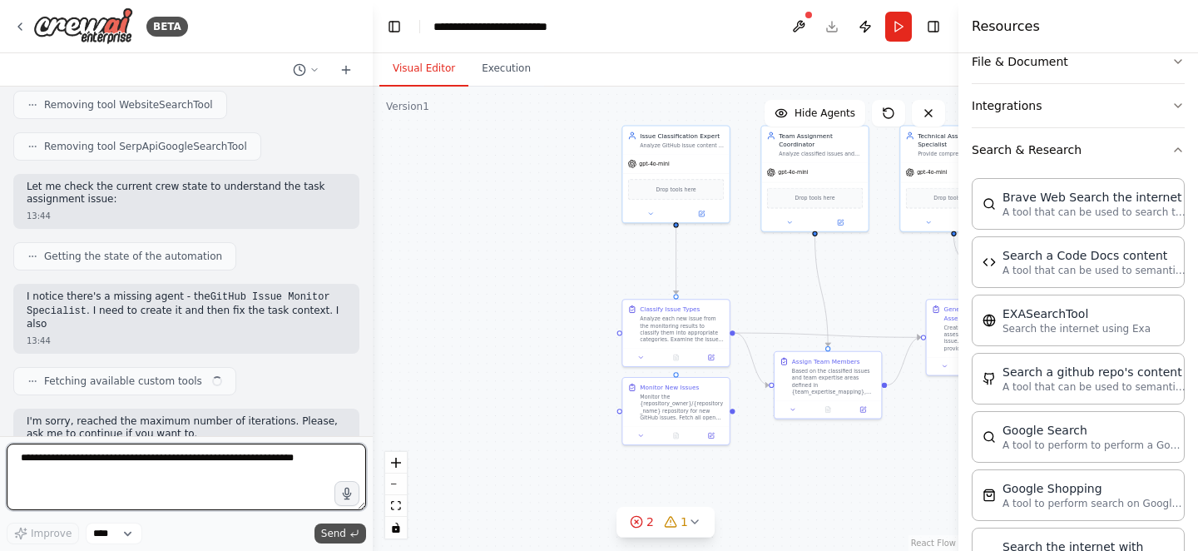
scroll to position [2944, 0]
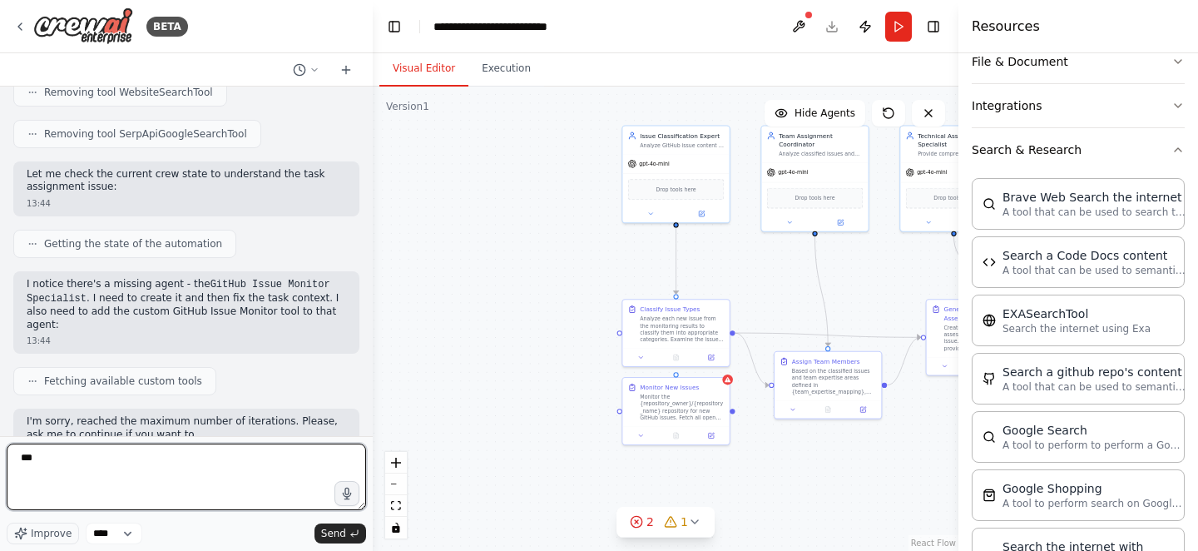
type textarea "****"
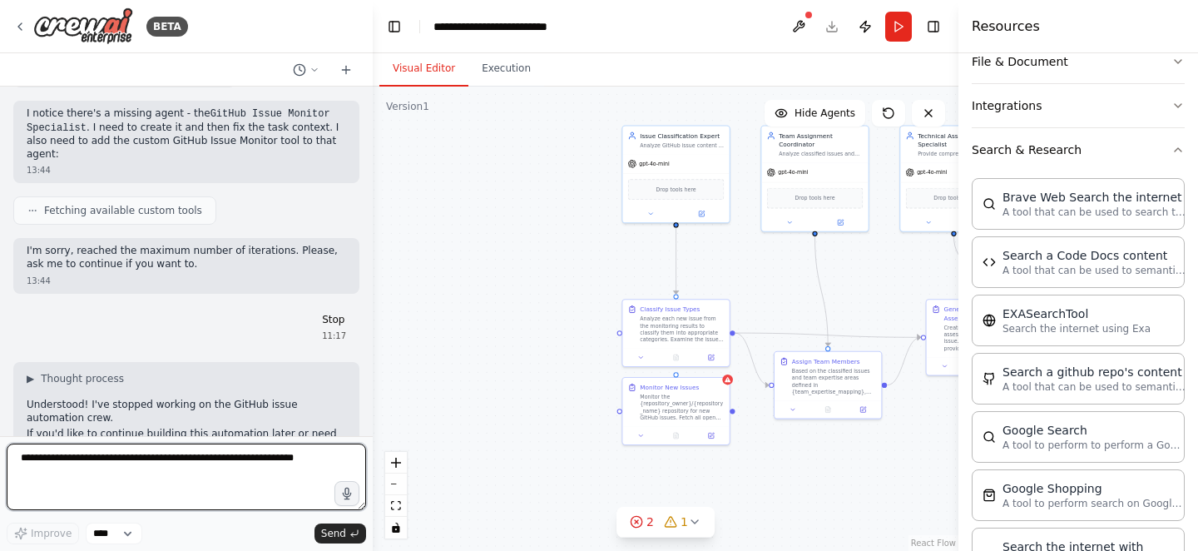
scroll to position [3127, 0]
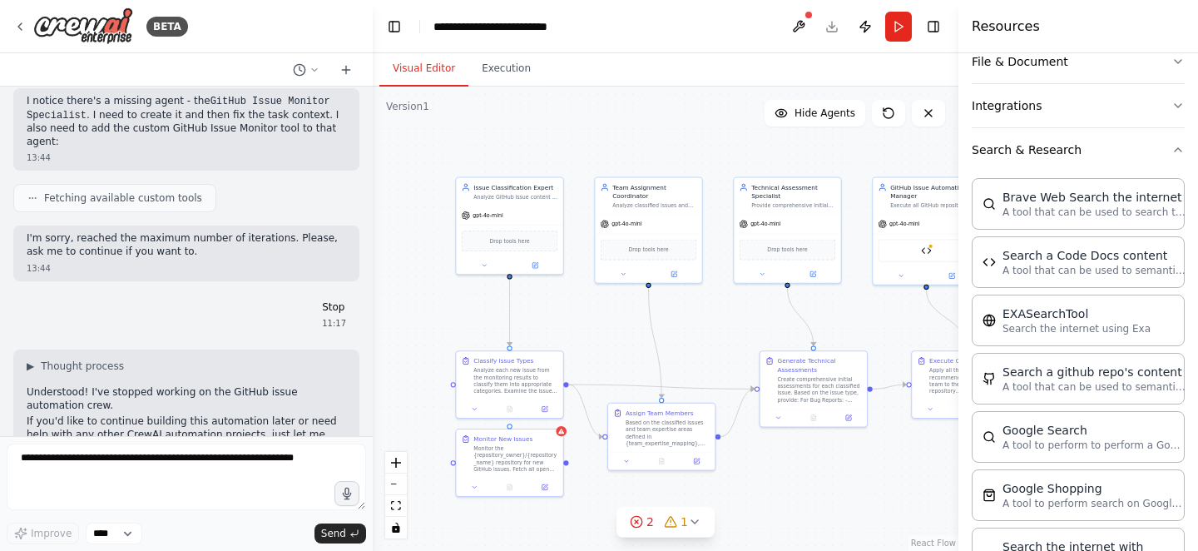
drag, startPoint x: 550, startPoint y: 290, endPoint x: 383, endPoint y: 338, distance: 174.1
click at [383, 338] on div ".deletable-edge-delete-btn { width: 20px; height: 20px; border: 0px solid #ffff…" at bounding box center [666, 319] width 586 height 464
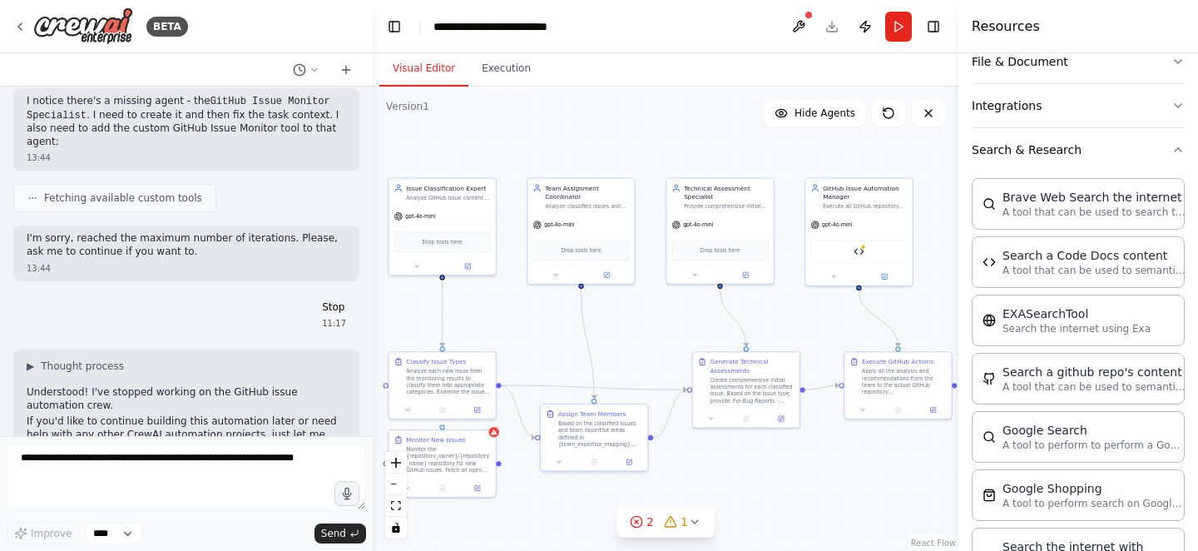
drag, startPoint x: 419, startPoint y: 139, endPoint x: 352, endPoint y: 143, distance: 66.7
click at [352, 143] on div "BETA Build a crew that monitors new GitHub issues in my repository, automatical…" at bounding box center [599, 275] width 1198 height 551
click at [25, 27] on icon at bounding box center [19, 26] width 13 height 13
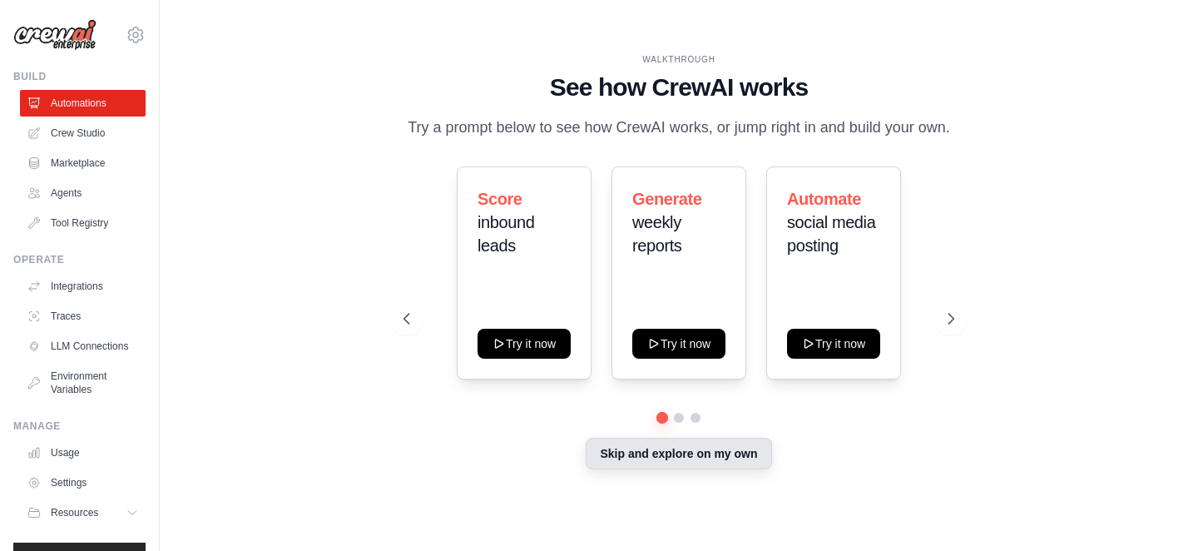
click at [673, 469] on button "Skip and explore on my own" at bounding box center [679, 454] width 186 height 32
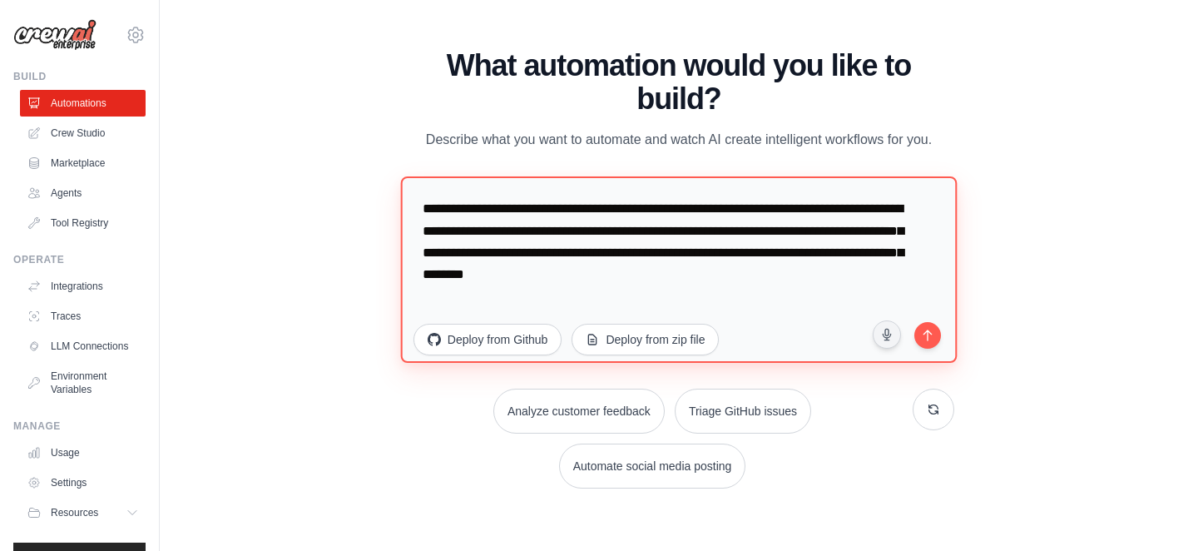
click at [673, 246] on textarea "**********" at bounding box center [678, 269] width 557 height 186
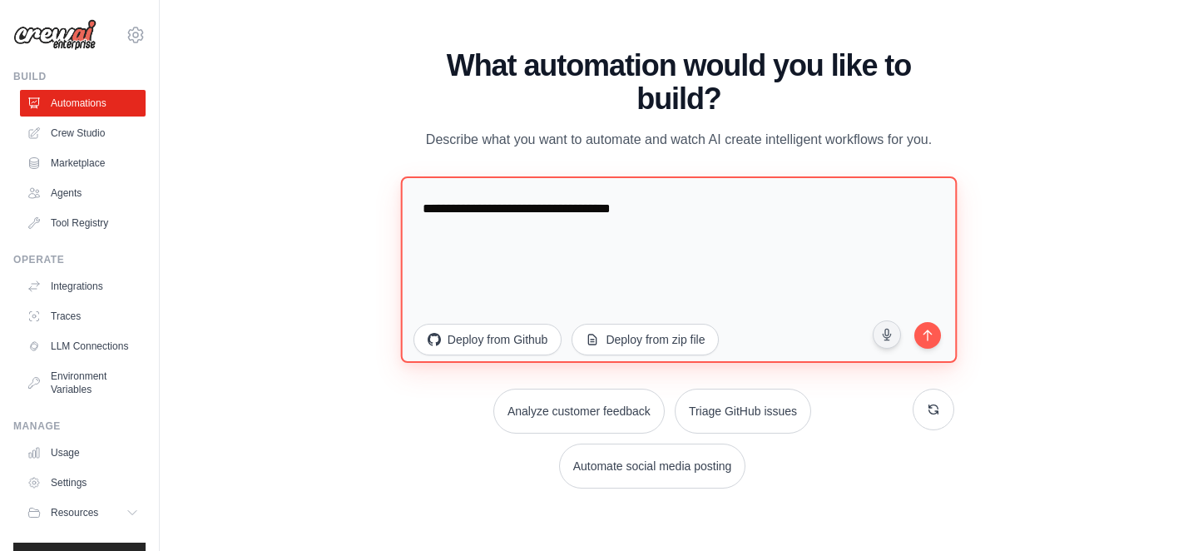
paste textarea "**********"
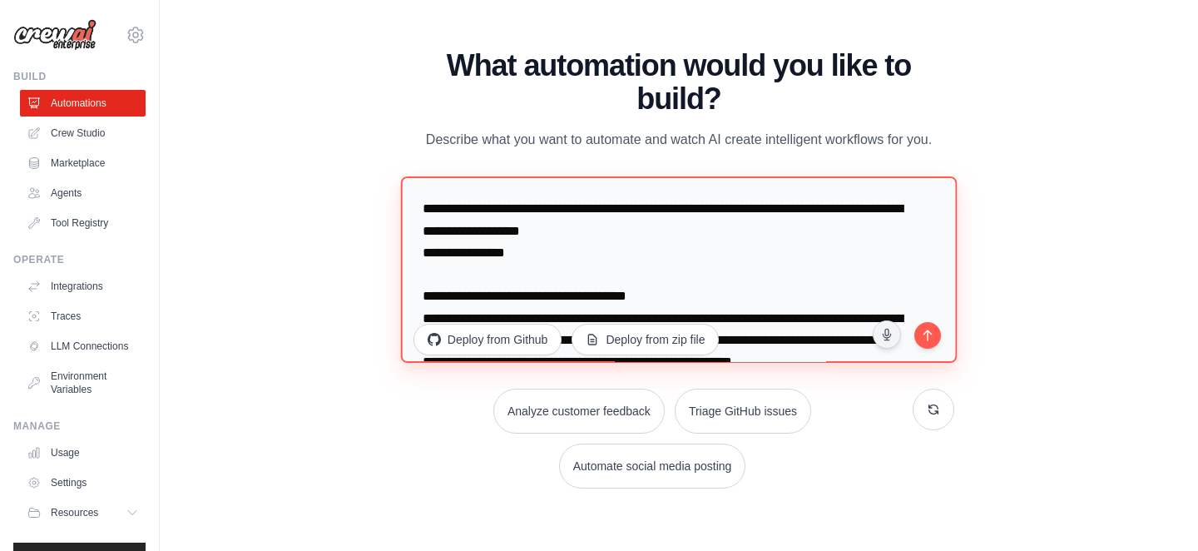
scroll to position [657, 0]
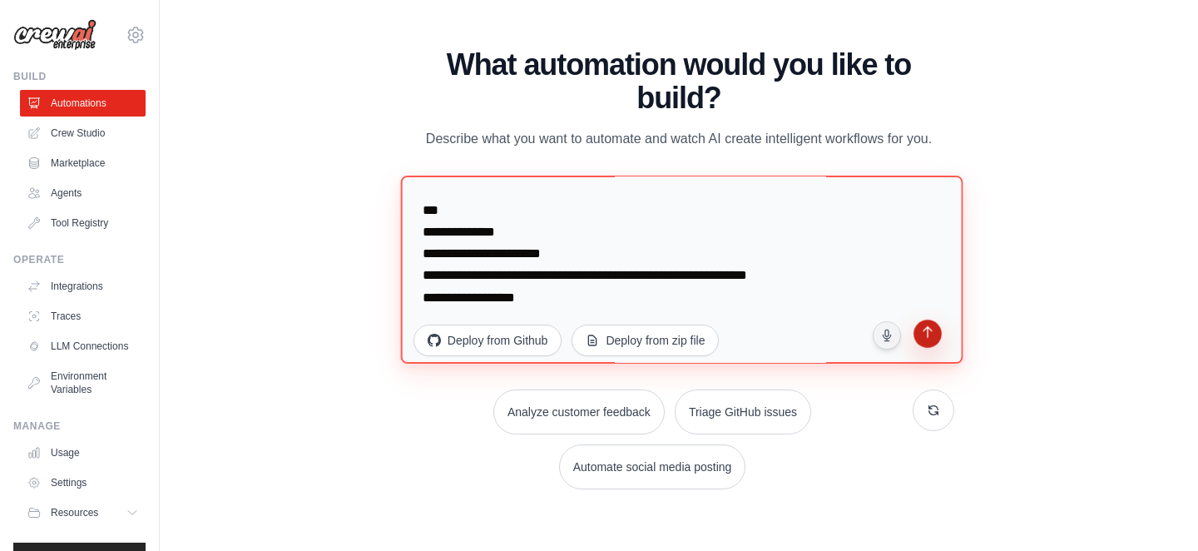
type textarea "**********"
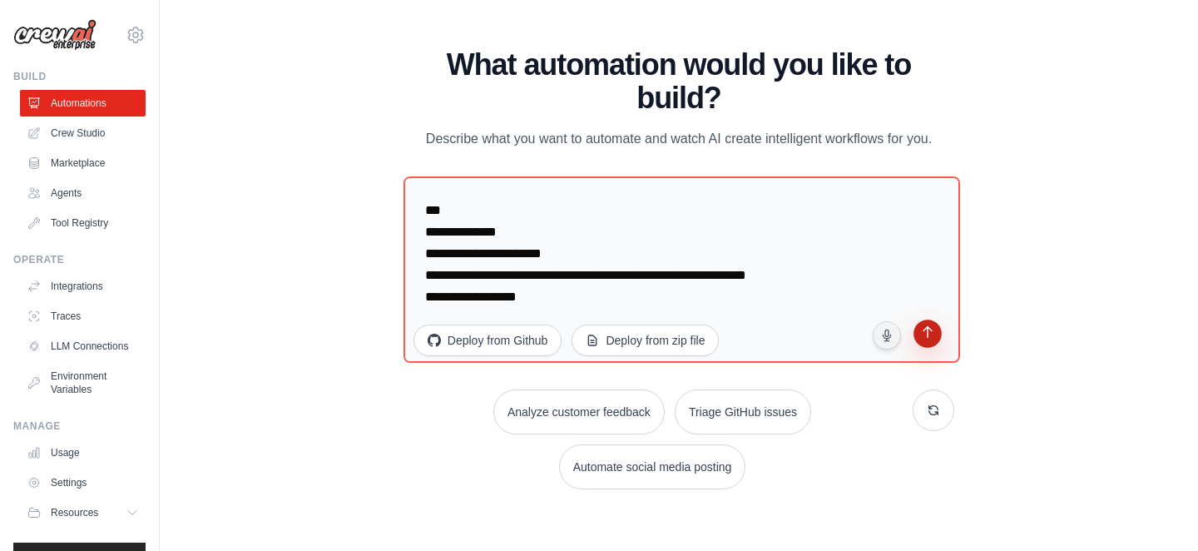
click at [929, 322] on button "submit" at bounding box center [928, 336] width 32 height 32
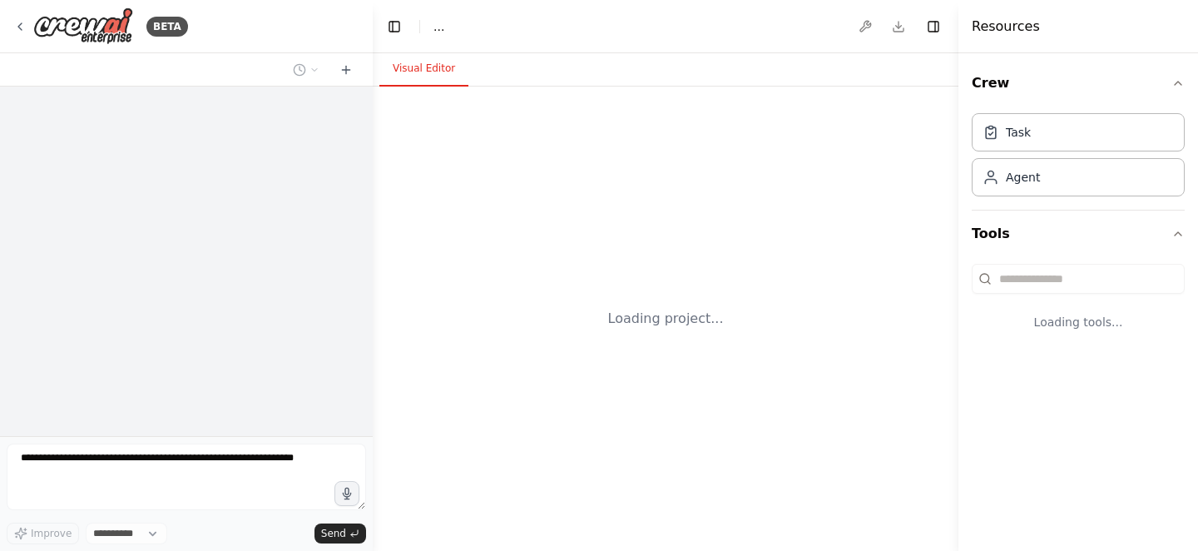
select select "****"
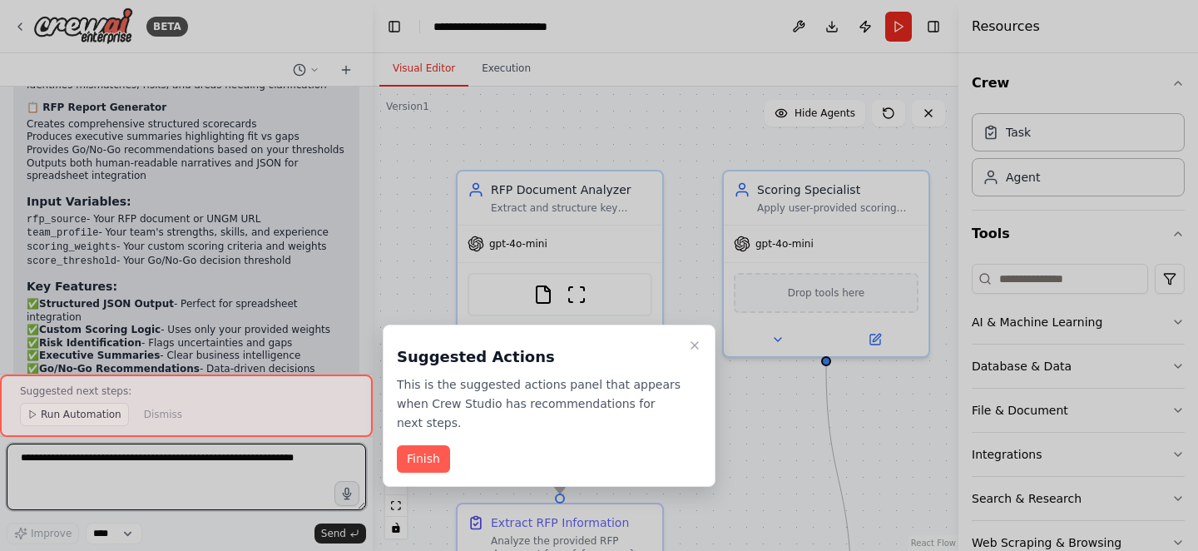
scroll to position [2320, 0]
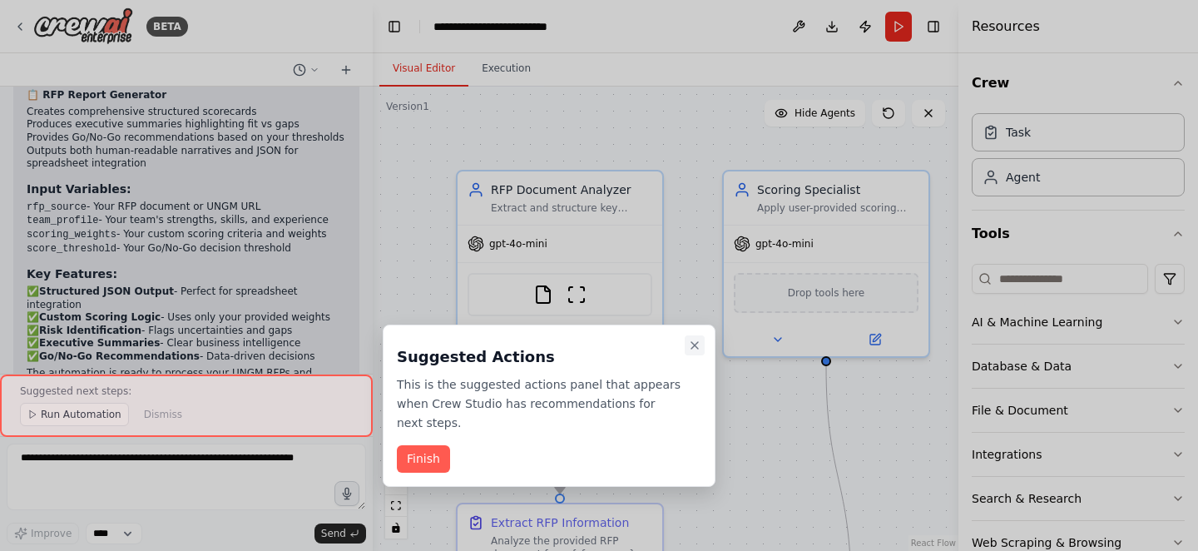
click at [701, 344] on icon "Close walkthrough" at bounding box center [694, 345] width 13 height 13
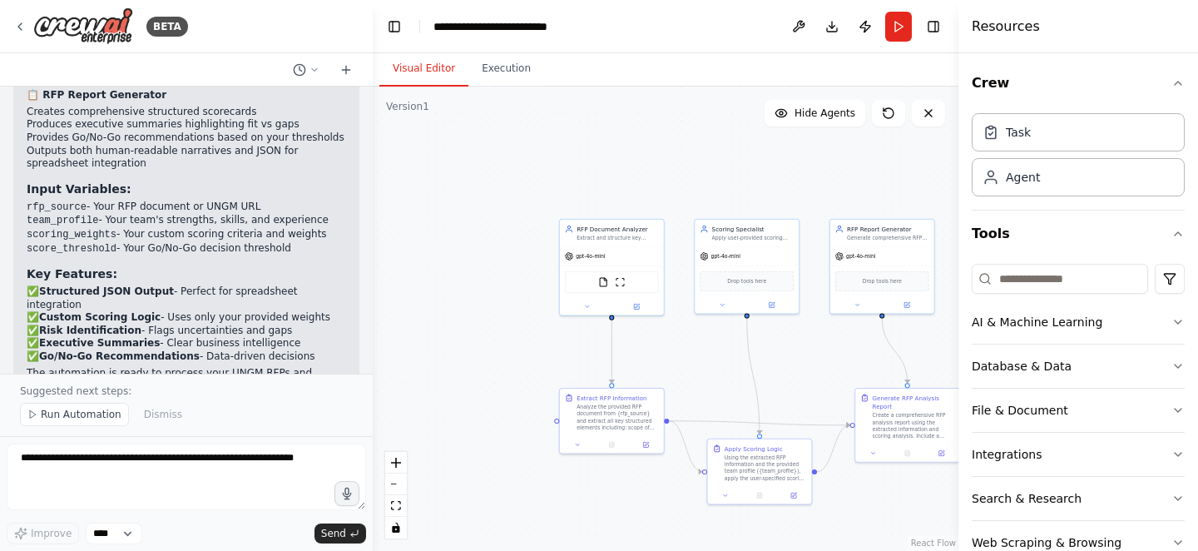
drag, startPoint x: 721, startPoint y: 397, endPoint x: 708, endPoint y: 384, distance: 18.2
click at [708, 384] on div ".deletable-edge-delete-btn { width: 20px; height: 20px; border: 0px solid #ffff…" at bounding box center [666, 319] width 586 height 464
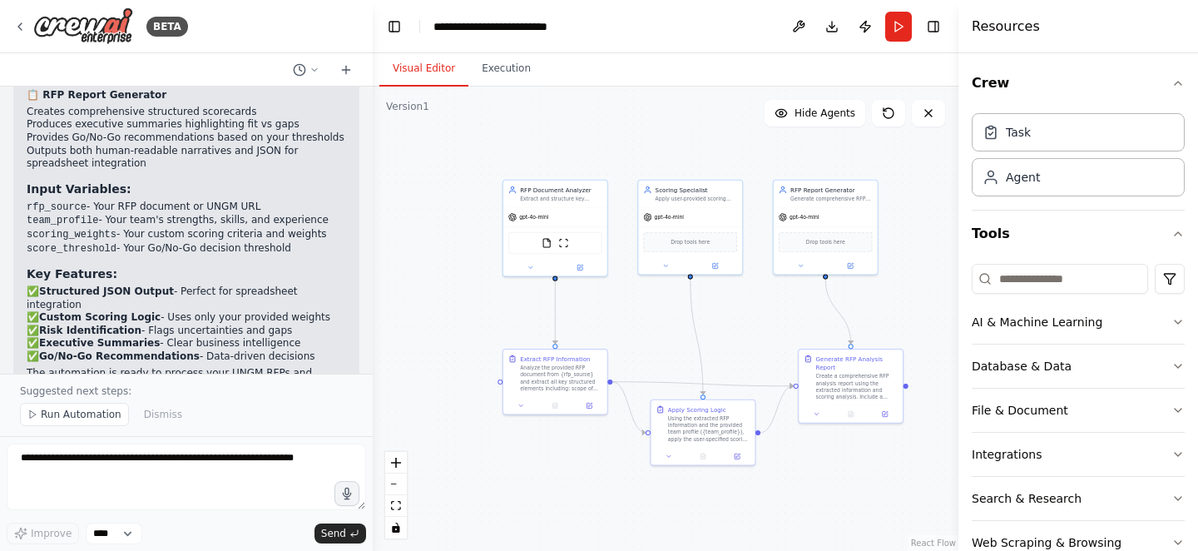
drag, startPoint x: 708, startPoint y: 384, endPoint x: 652, endPoint y: 348, distance: 66.9
click at [652, 345] on div ".deletable-edge-delete-btn { width: 20px; height: 20px; border: 0px solid #ffff…" at bounding box center [666, 319] width 586 height 464
click at [527, 405] on button at bounding box center [521, 404] width 29 height 10
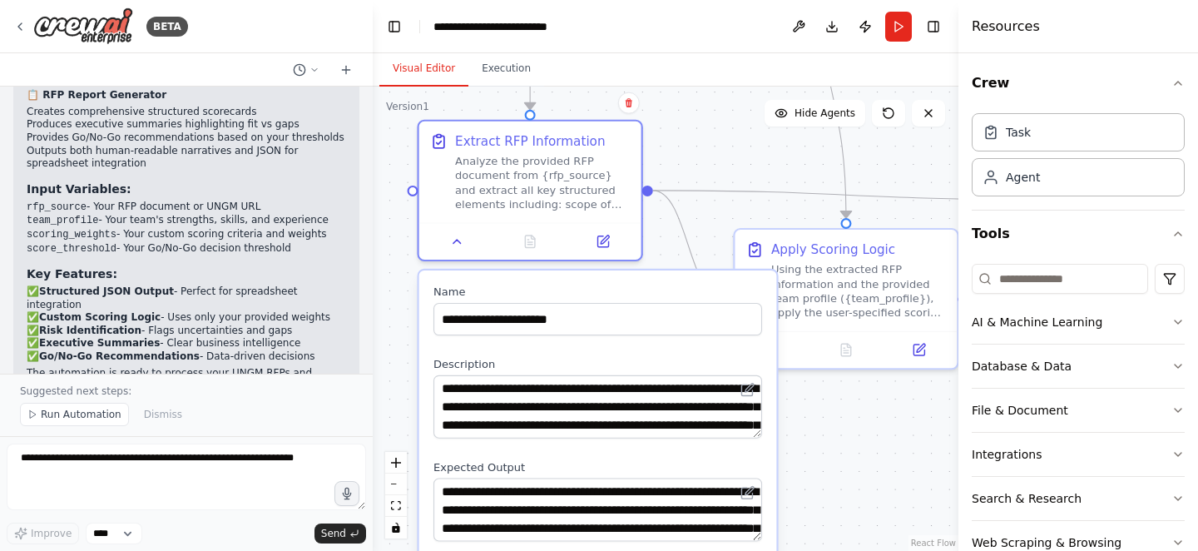
drag, startPoint x: 600, startPoint y: 347, endPoint x: 680, endPoint y: 100, distance: 259.7
click at [680, 100] on div ".deletable-edge-delete-btn { width: 20px; height: 20px; border: 0px solid #ffff…" at bounding box center [666, 319] width 586 height 464
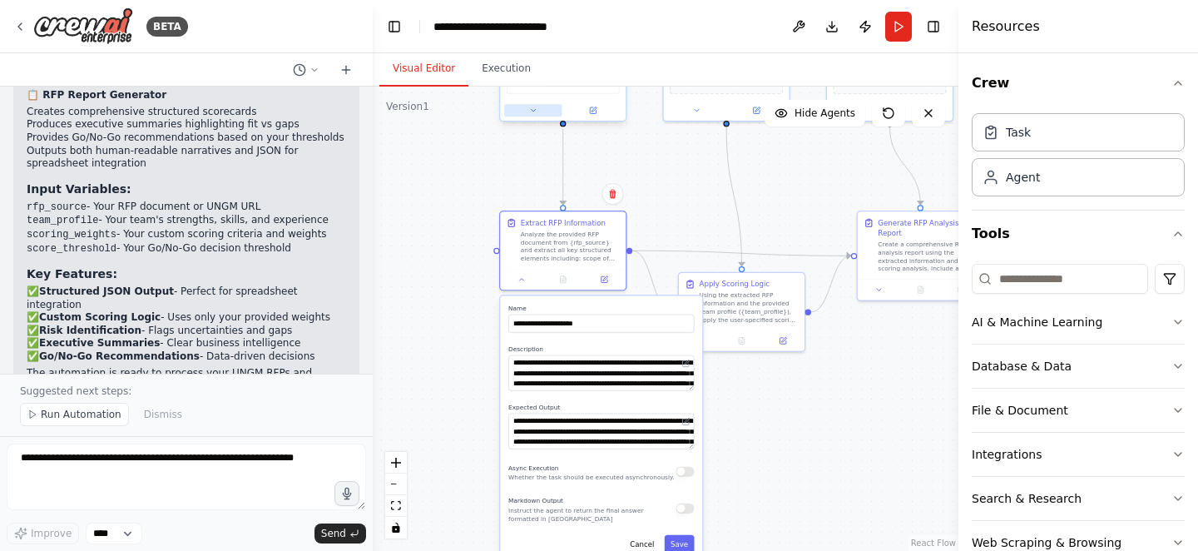
click at [550, 115] on button at bounding box center [532, 110] width 57 height 12
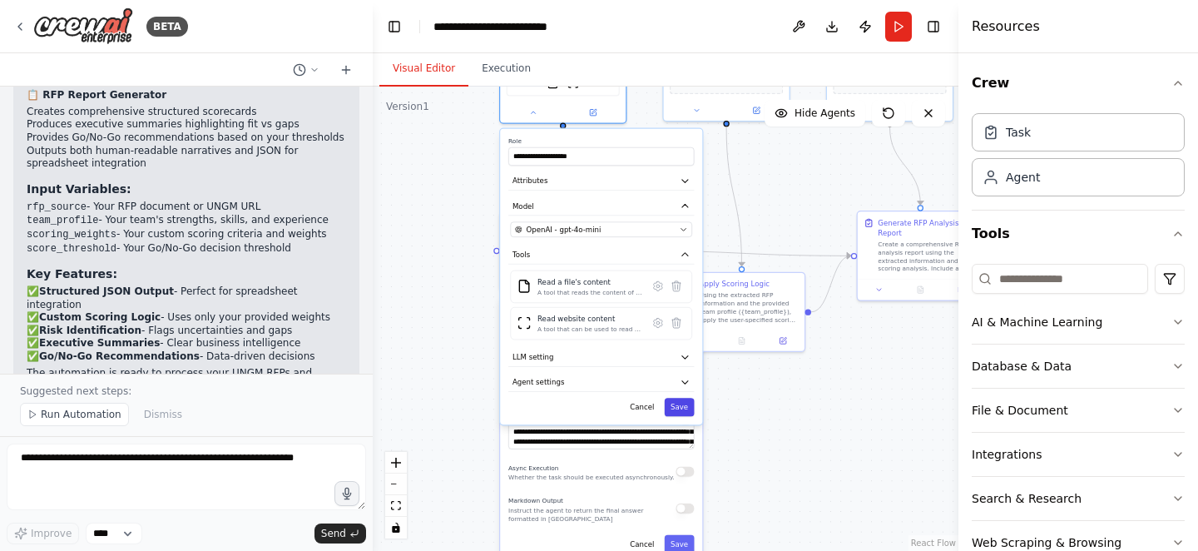
click at [691, 408] on button "Save" at bounding box center [680, 407] width 30 height 18
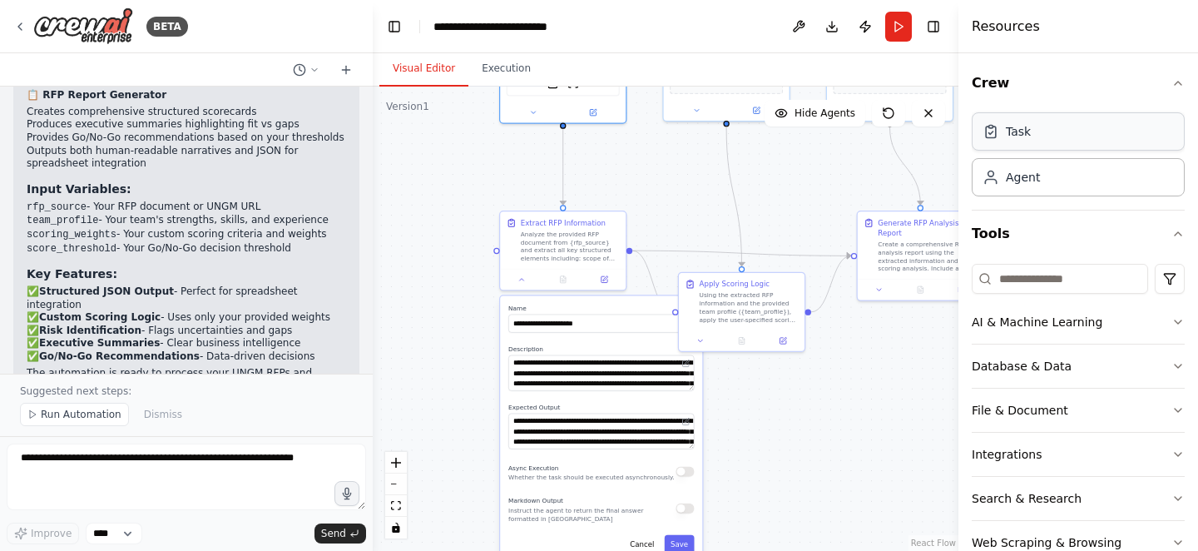
click at [1014, 121] on div "Task" at bounding box center [1078, 131] width 213 height 38
click at [563, 192] on icon "Edge from 5f3e2d08-68f1-46e5-a2f5-556763a86808 to fc3ee309-c6da-410b-bee6-d40d5…" at bounding box center [563, 167] width 0 height 76
drag, startPoint x: 562, startPoint y: 197, endPoint x: 473, endPoint y: 162, distance: 95.6
click at [473, 162] on div ".deletable-edge-delete-btn { width: 20px; height: 20px; border: 0px solid #ffff…" at bounding box center [666, 319] width 586 height 464
click at [535, 147] on icon "Edge from 5f3e2d08-68f1-46e5-a2f5-556763a86808 to 65b2d883-6c5d-47b2-bcf1-2df85…" at bounding box center [517, 146] width 92 height 35
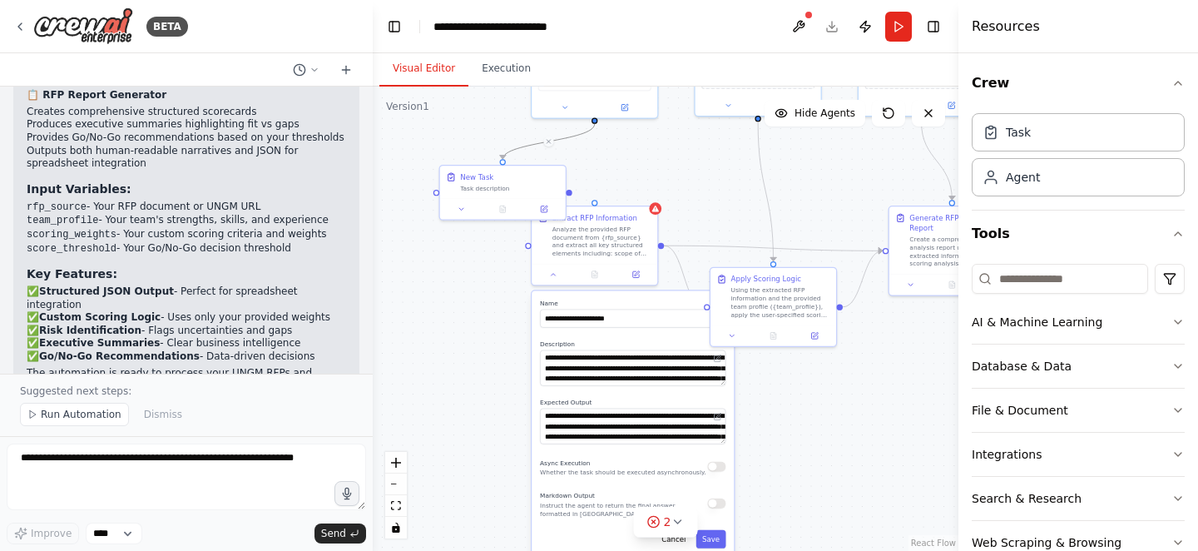
drag, startPoint x: 539, startPoint y: 200, endPoint x: 571, endPoint y: 195, distance: 32.0
click at [571, 195] on div ".deletable-edge-delete-btn { width: 20px; height: 20px; border: 0px solid #ffff…" at bounding box center [666, 319] width 586 height 464
drag, startPoint x: 570, startPoint y: 192, endPoint x: 587, endPoint y: 198, distance: 17.6
click at [587, 198] on div ".deletable-edge-delete-btn { width: 20px; height: 20px; border: 0px solid #ffff…" at bounding box center [666, 319] width 586 height 464
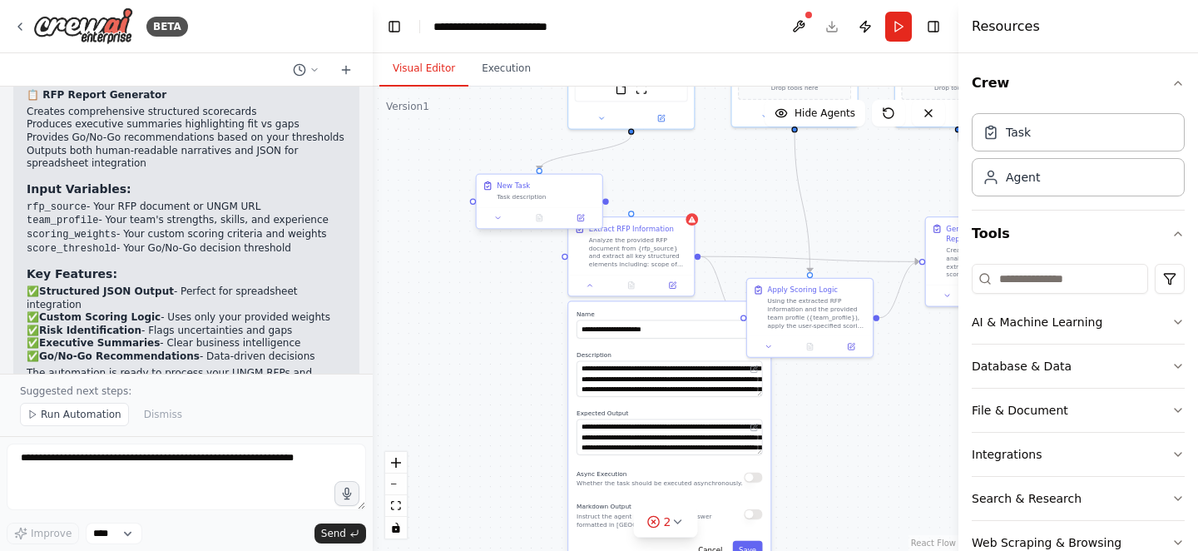
drag, startPoint x: 571, startPoint y: 194, endPoint x: 607, endPoint y: 205, distance: 38.2
click at [607, 205] on div ".deletable-edge-delete-btn { width: 20px; height: 20px; border: 0px solid #ffff…" at bounding box center [666, 319] width 586 height 464
drag, startPoint x: 607, startPoint y: 203, endPoint x: 632, endPoint y: 211, distance: 26.3
click at [632, 211] on div "**********" at bounding box center [696, 103] width 359 height 285
drag, startPoint x: 604, startPoint y: 202, endPoint x: 631, endPoint y: 214, distance: 29.1
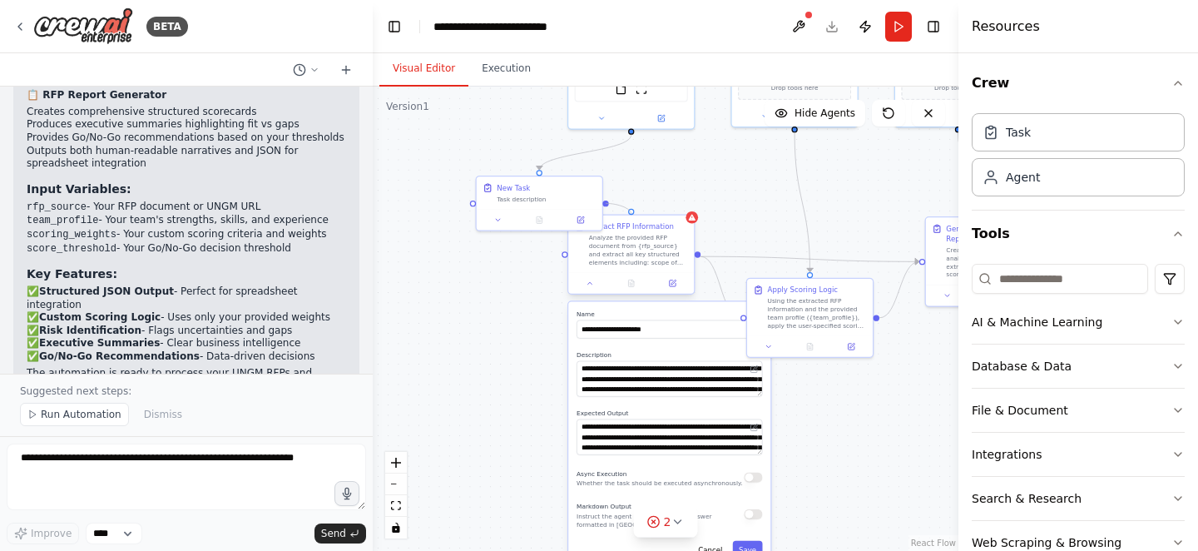
click at [631, 214] on div "**********" at bounding box center [696, 103] width 359 height 285
drag, startPoint x: 586, startPoint y: 191, endPoint x: 495, endPoint y: 185, distance: 90.9
click at [495, 185] on div "New Task Task description" at bounding box center [454, 181] width 99 height 21
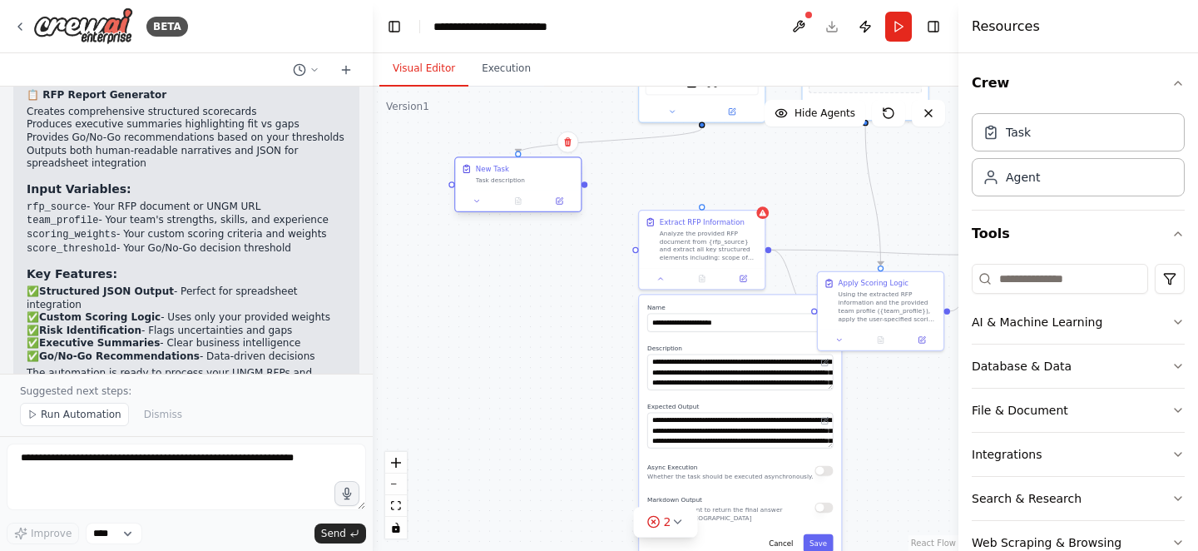
drag, startPoint x: 513, startPoint y: 196, endPoint x: 584, endPoint y: 189, distance: 71.0
click at [584, 189] on div ".deletable-edge-delete-btn { width: 20px; height: 20px; border: 0px solid #ffff…" at bounding box center [666, 319] width 586 height 464
click at [587, 186] on div at bounding box center [585, 184] width 6 height 6
drag, startPoint x: 587, startPoint y: 186, endPoint x: 702, endPoint y: 203, distance: 117.0
click at [702, 203] on div "**********" at bounding box center [766, 96] width 359 height 285
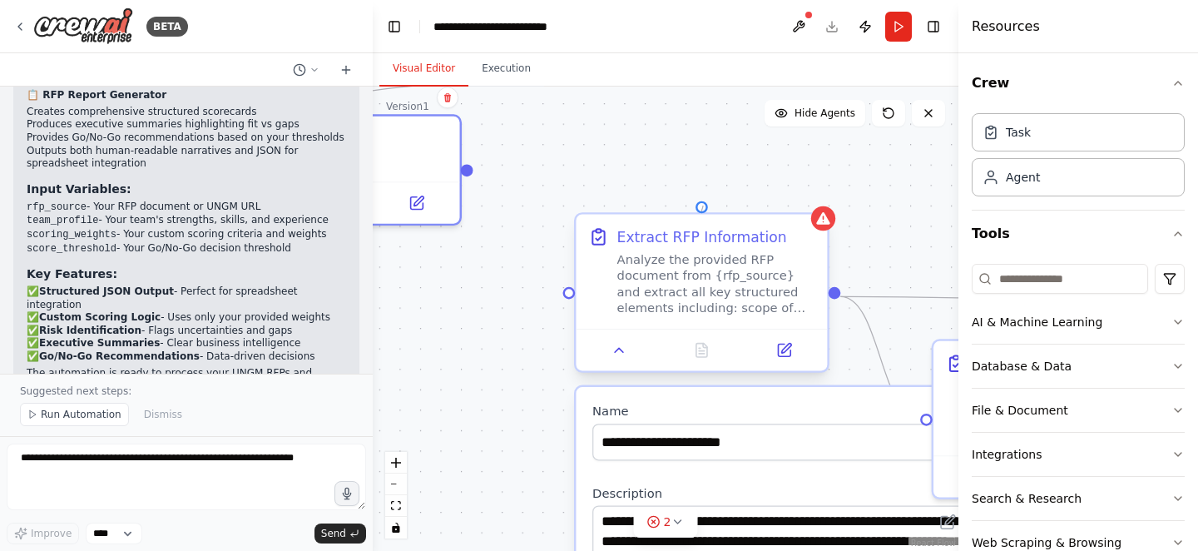
click at [703, 206] on div at bounding box center [702, 207] width 12 height 12
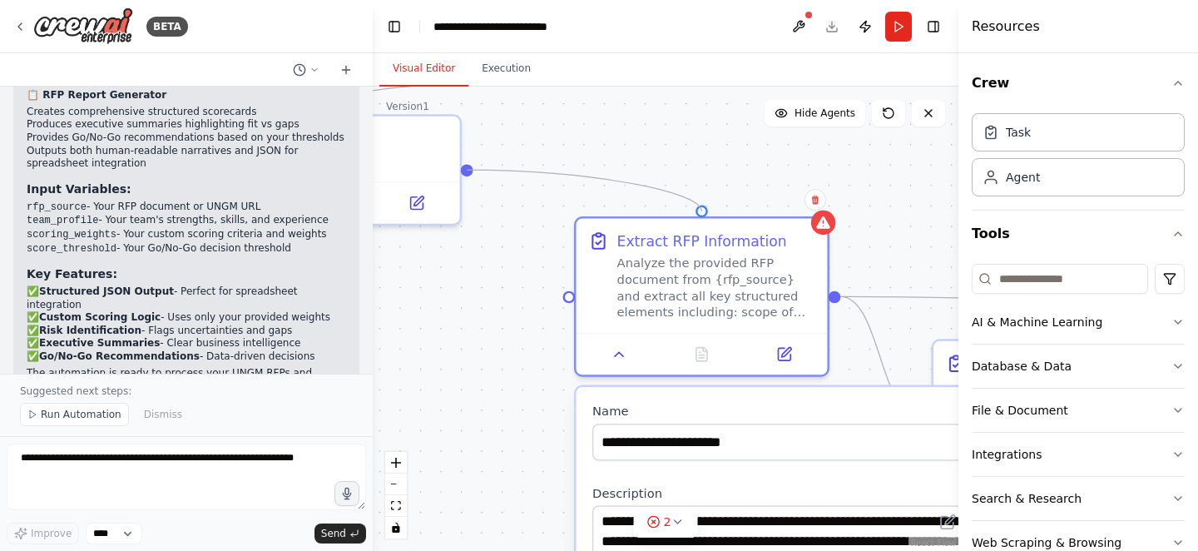
drag, startPoint x: 703, startPoint y: 206, endPoint x: 463, endPoint y: 172, distance: 242.8
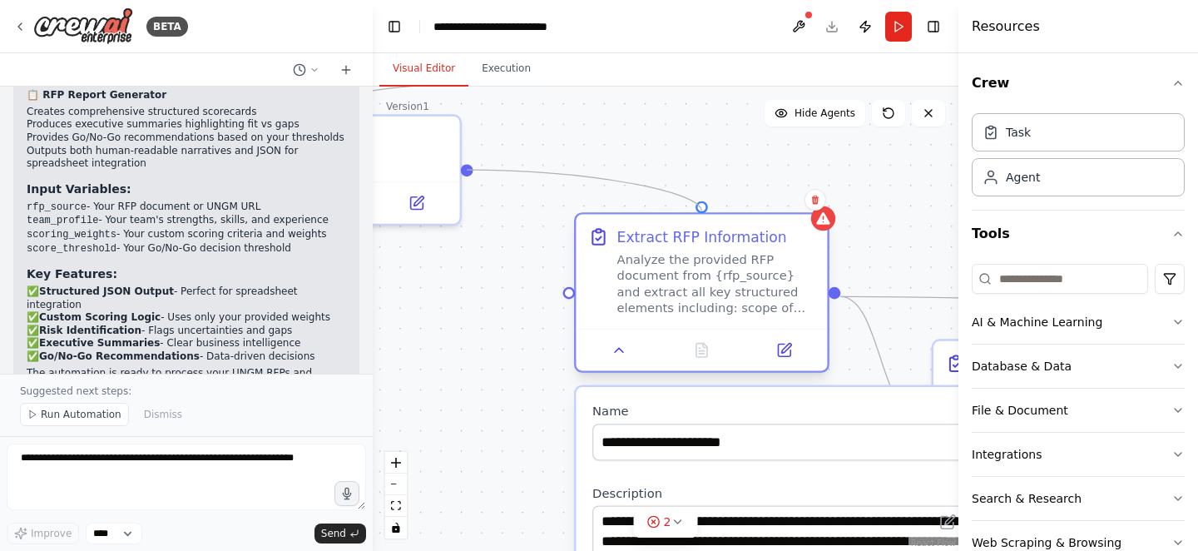
drag, startPoint x: 468, startPoint y: 170, endPoint x: 701, endPoint y: 209, distance: 237.1
click at [701, 209] on div at bounding box center [702, 207] width 12 height 12
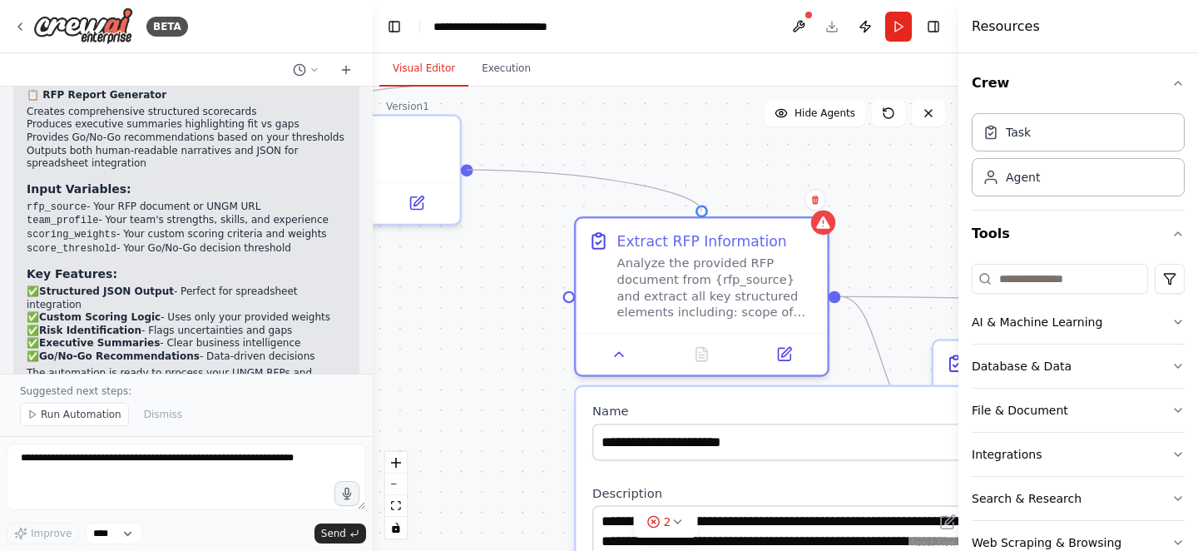
drag, startPoint x: 471, startPoint y: 168, endPoint x: 693, endPoint y: 206, distance: 225.3
click at [693, 206] on div ".deletable-edge-delete-btn { width: 20px; height: 20px; border: 0px solid #ffff…" at bounding box center [666, 319] width 586 height 464
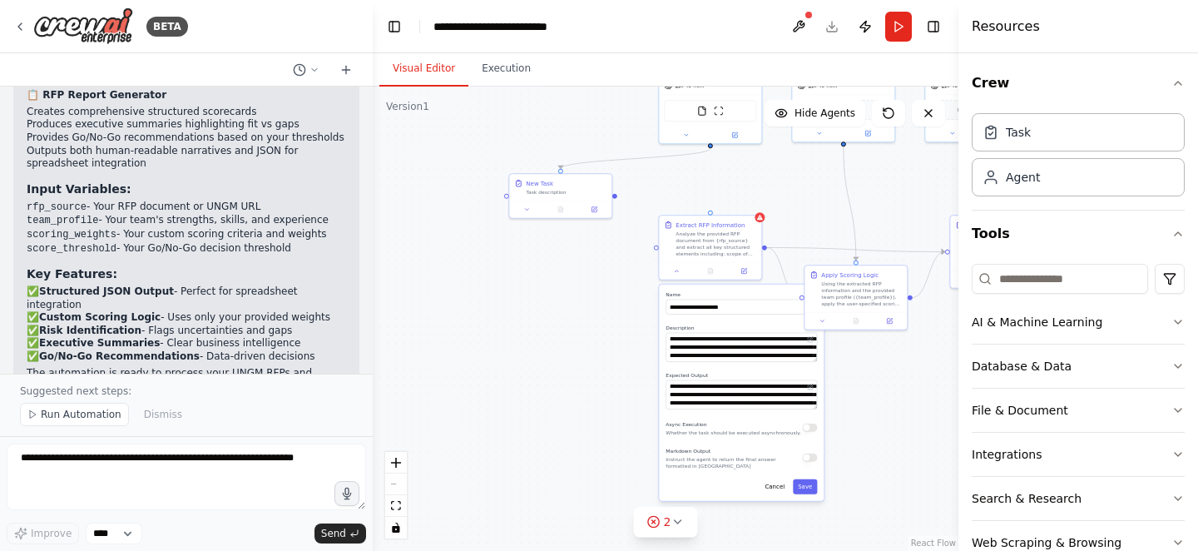
click at [765, 220] on div ".deletable-edge-delete-btn { width: 20px; height: 20px; border: 0px solid #ffff…" at bounding box center [666, 319] width 586 height 464
click at [761, 218] on icon at bounding box center [760, 215] width 6 height 5
click at [761, 220] on div at bounding box center [760, 216] width 10 height 10
drag, startPoint x: 711, startPoint y: 144, endPoint x: 712, endPoint y: 217, distance: 73.2
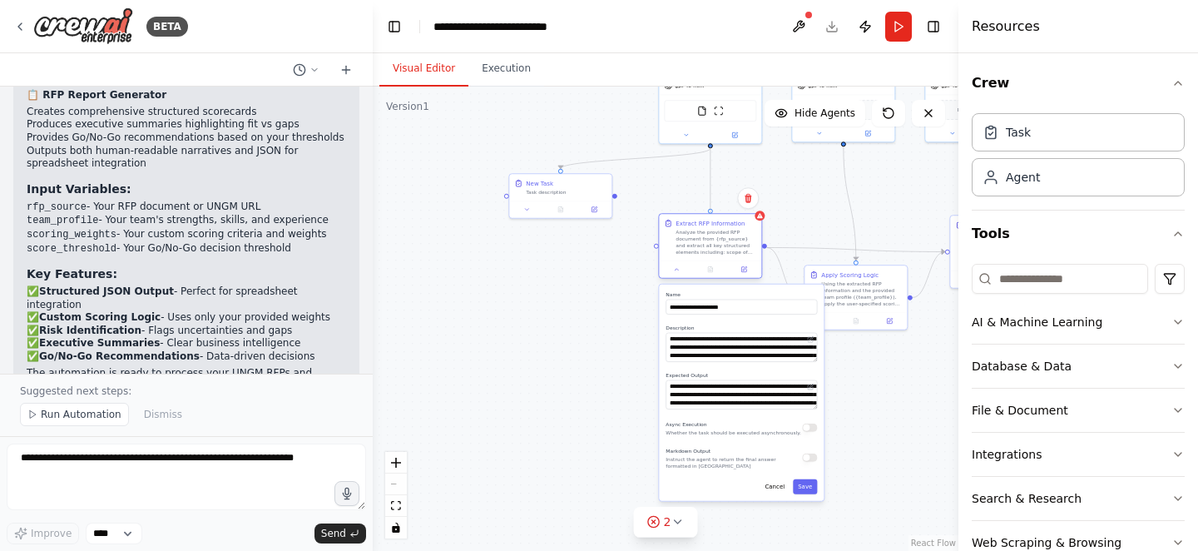
click at [712, 217] on div "**********" at bounding box center [763, 123] width 293 height 232
drag, startPoint x: 615, startPoint y: 196, endPoint x: 660, endPoint y: 250, distance: 70.3
click at [660, 239] on div "**********" at bounding box center [763, 123] width 293 height 232
click at [711, 191] on icon "Edge from 5f3e2d08-68f1-46e5-a2f5-556763a86808 to fc3ee309-c6da-410b-bee6-d40d5…" at bounding box center [711, 179] width 0 height 62
click at [543, 192] on div "Task description" at bounding box center [566, 190] width 81 height 7
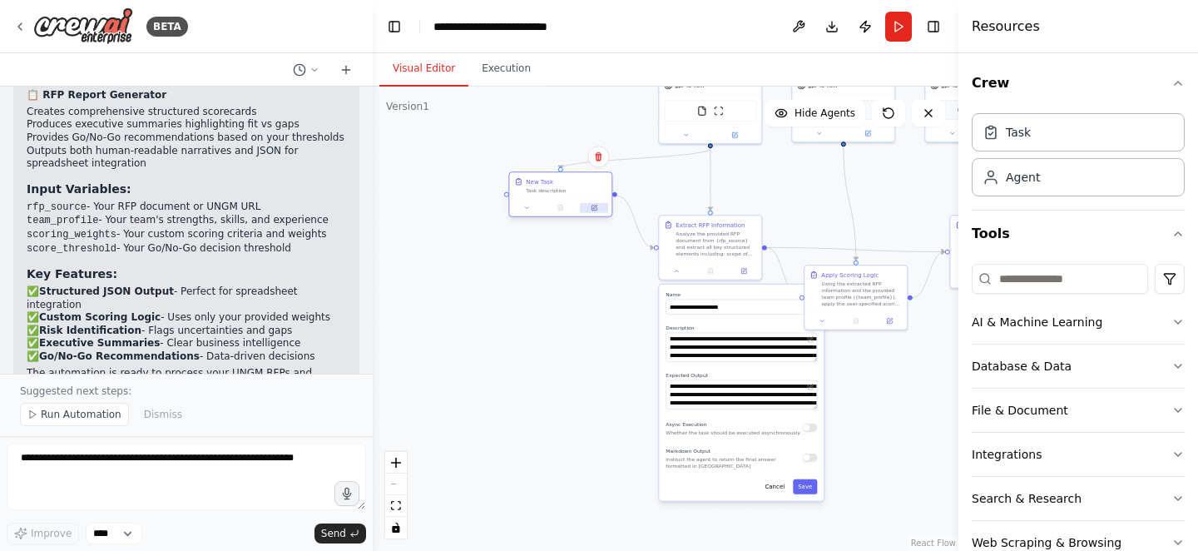
click at [592, 206] on icon at bounding box center [594, 208] width 5 height 5
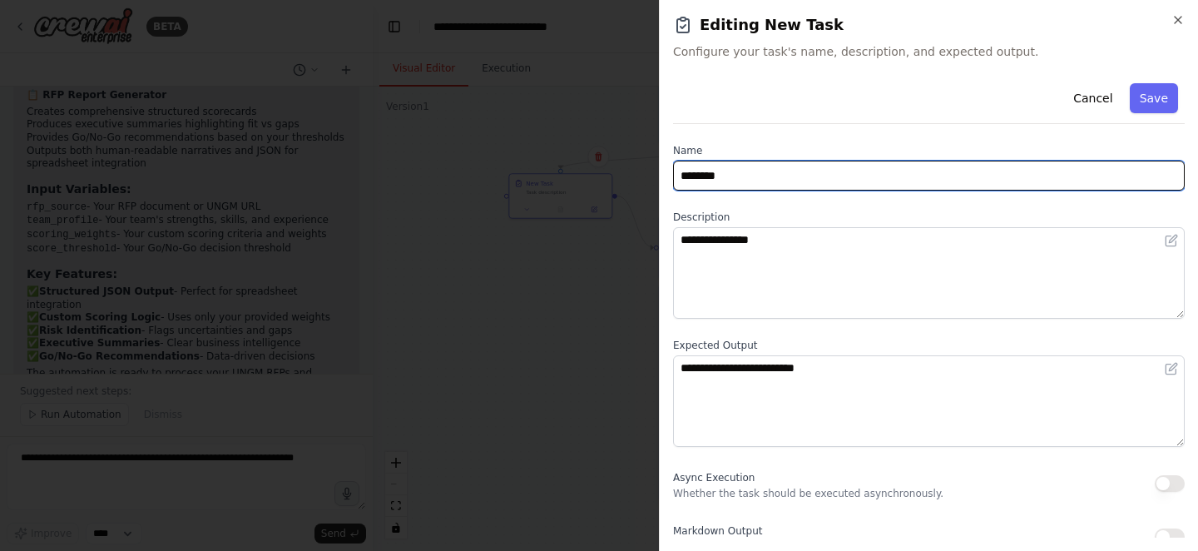
click at [711, 177] on input "********" at bounding box center [929, 176] width 512 height 30
click at [746, 180] on input "**********" at bounding box center [929, 176] width 512 height 30
type input "**********"
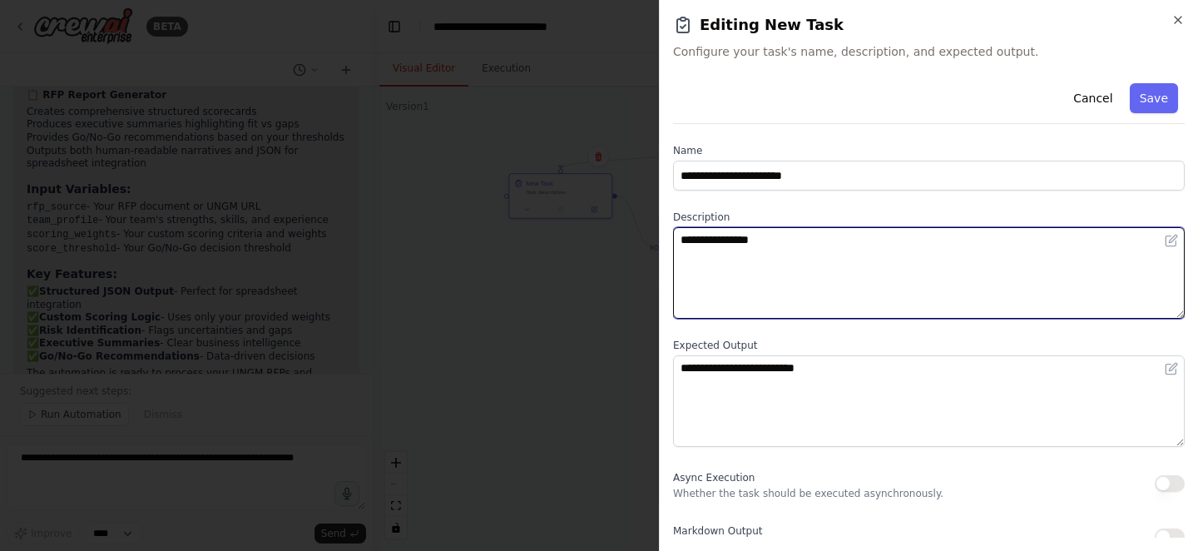
click at [732, 246] on textarea "**********" at bounding box center [929, 273] width 512 height 92
type textarea "**********"
